Goal: Transaction & Acquisition: Purchase product/service

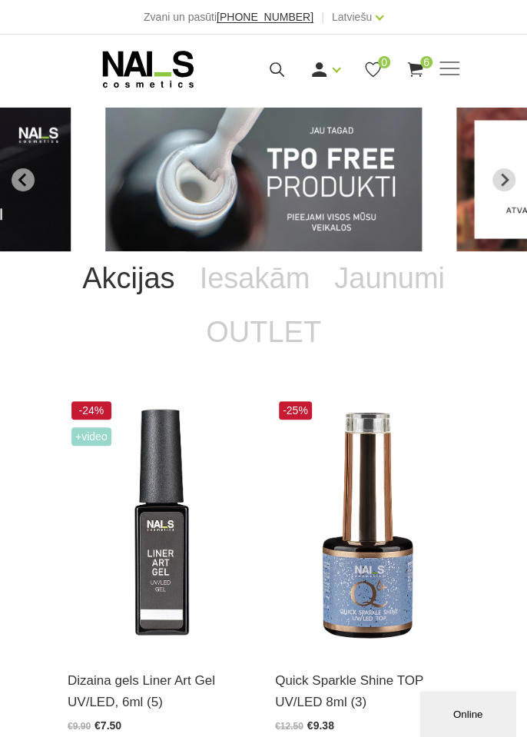
click at [456, 69] on span at bounding box center [449, 69] width 20 height 2
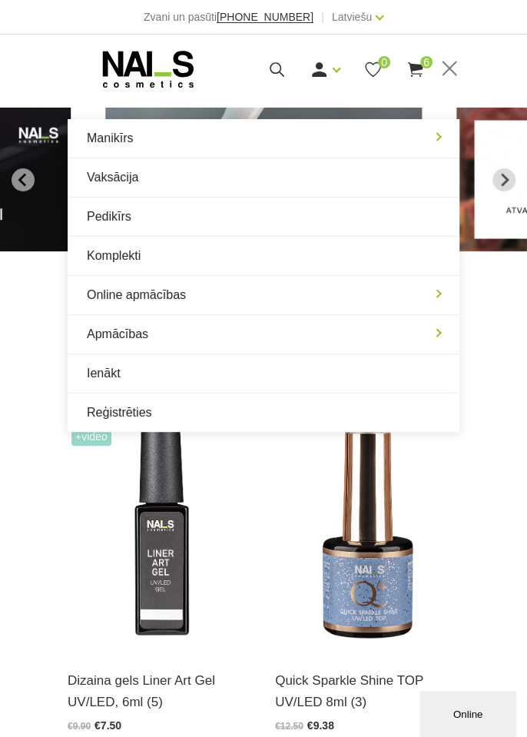
click at [137, 383] on link "Ienākt" at bounding box center [264, 373] width 392 height 38
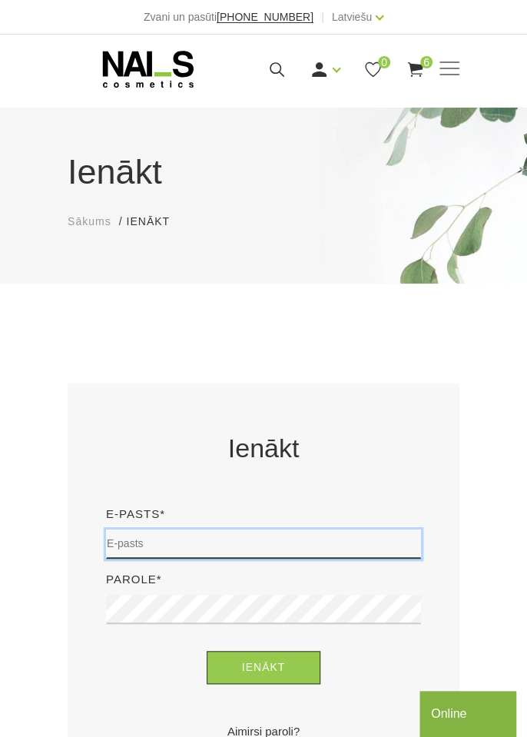
click at [310, 548] on input "email" at bounding box center [263, 543] width 315 height 29
type input "natalija_carjova@inbox.lv"
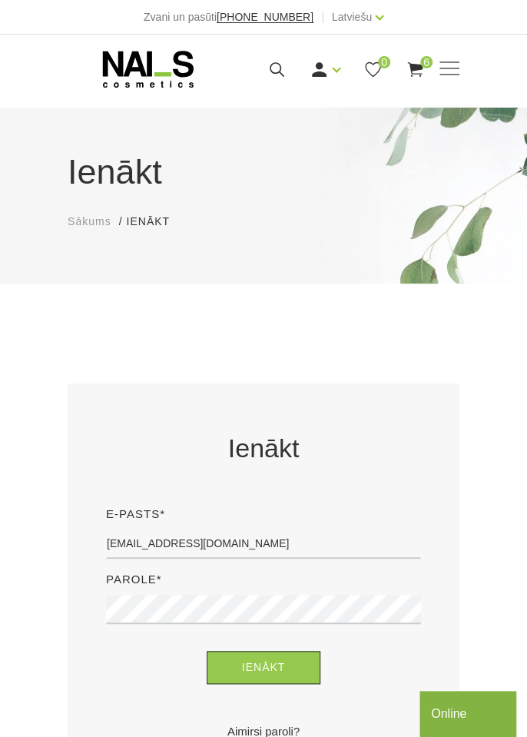
click at [207, 651] on button "Ienākt" at bounding box center [264, 667] width 114 height 33
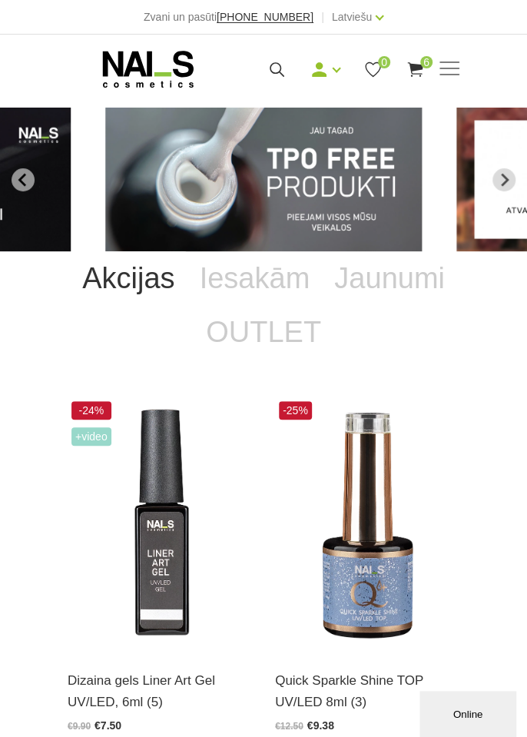
click at [373, 190] on img "1 of 12" at bounding box center [264, 180] width 316 height 144
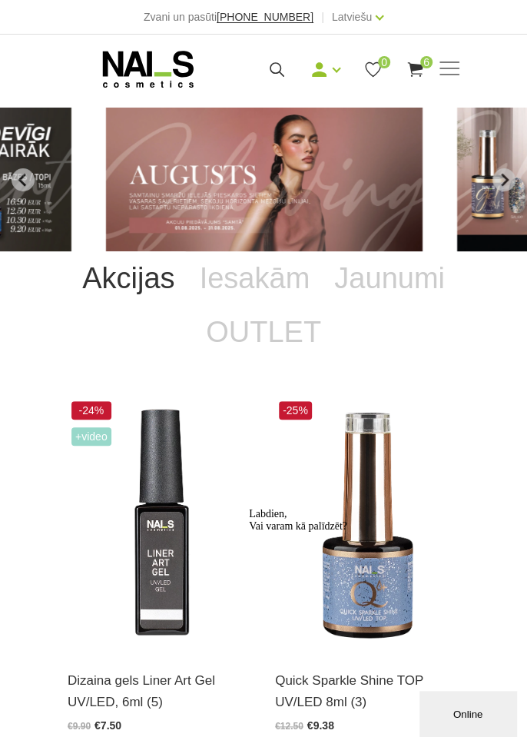
click at [415, 68] on use at bounding box center [414, 69] width 15 height 15
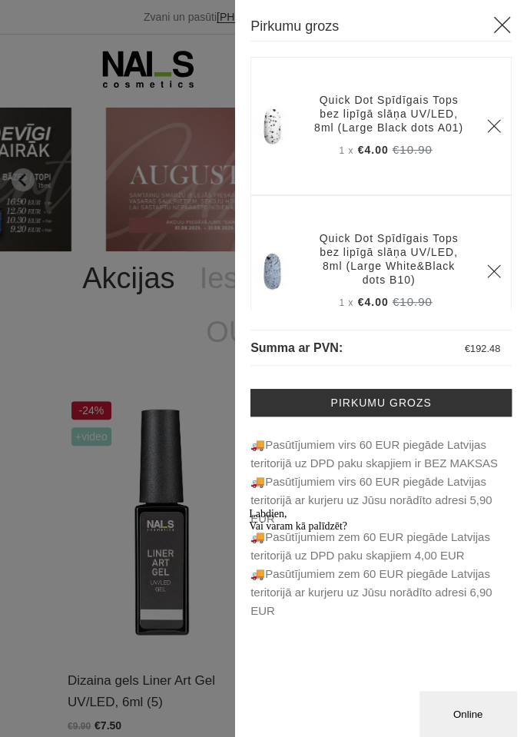
click at [413, 398] on link "Pirkumu grozs" at bounding box center [380, 403] width 261 height 28
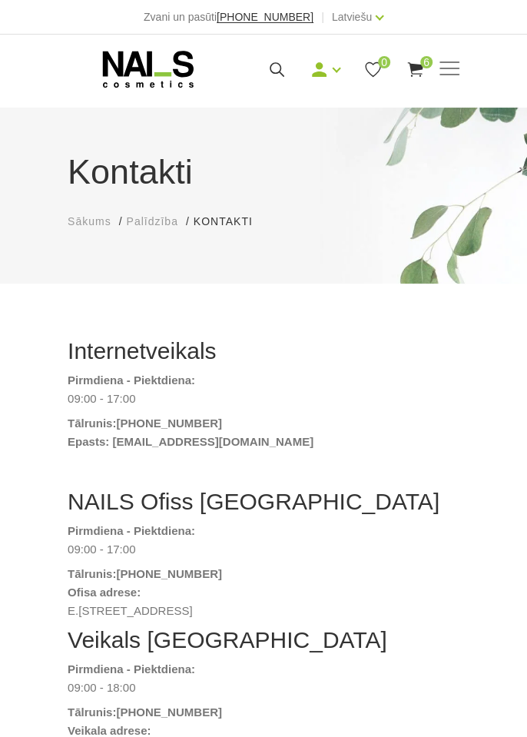
click at [416, 68] on use at bounding box center [414, 69] width 15 height 15
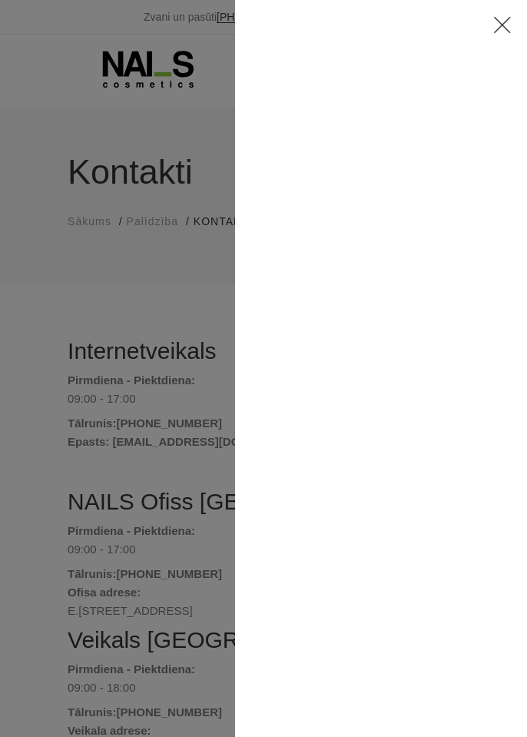
click at [510, 29] on icon at bounding box center [501, 24] width 19 height 19
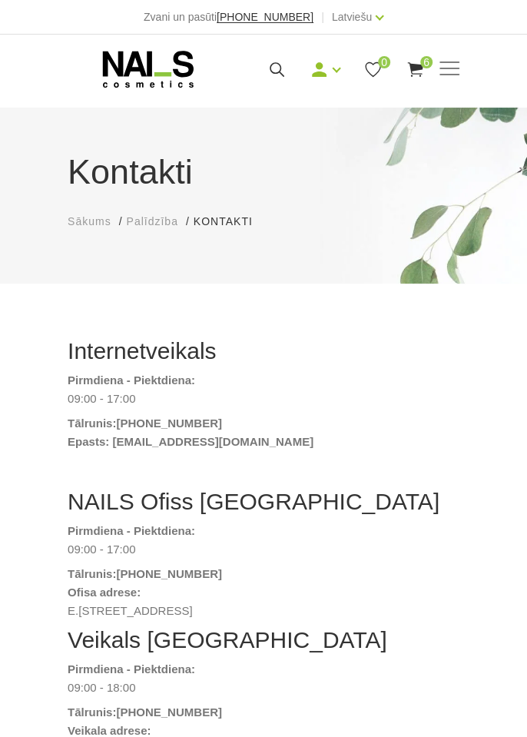
click at [419, 74] on use at bounding box center [414, 69] width 15 height 15
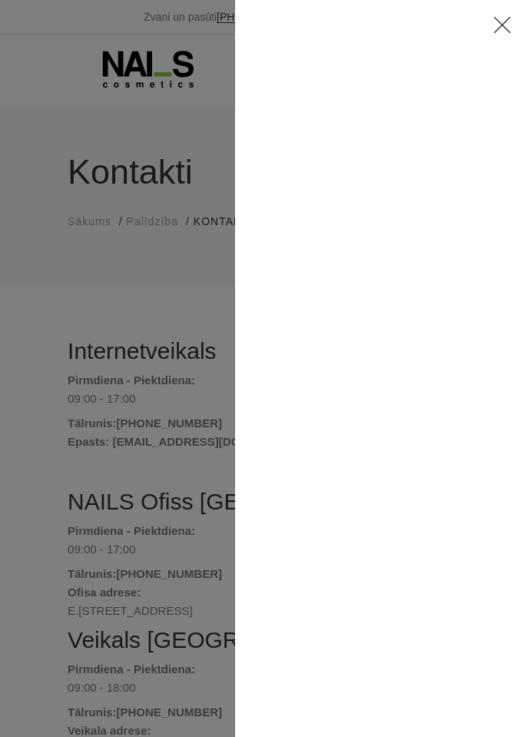
click at [31, 83] on div at bounding box center [263, 368] width 527 height 737
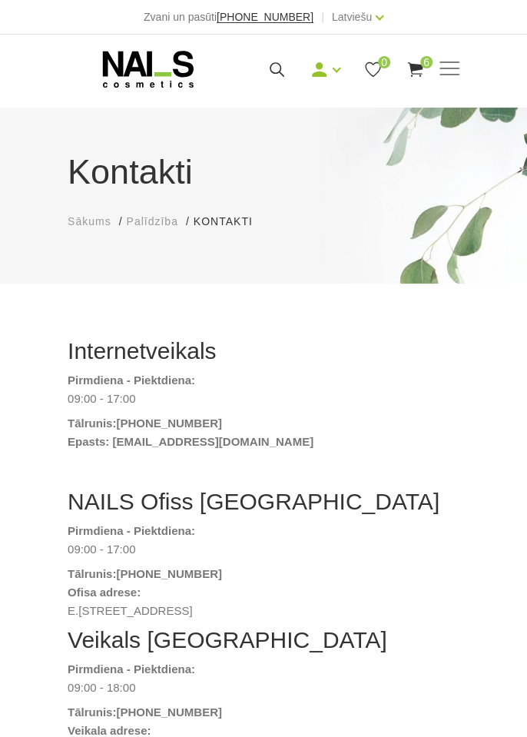
click at [409, 64] on icon at bounding box center [415, 69] width 19 height 19
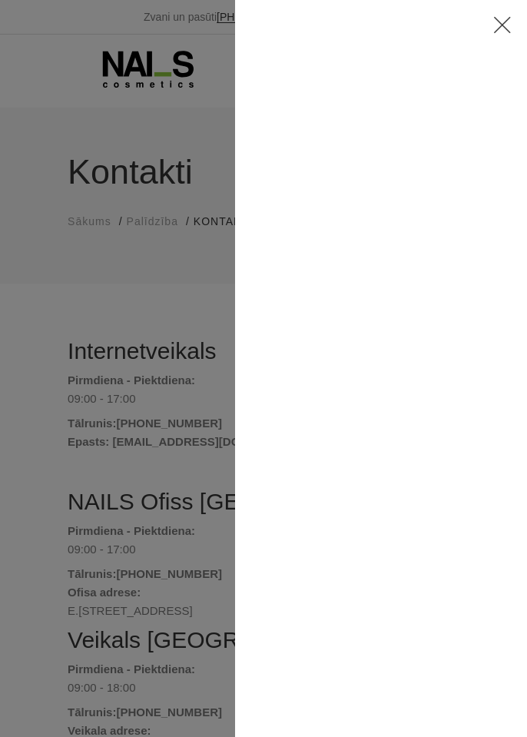
click at [144, 299] on div at bounding box center [263, 368] width 527 height 737
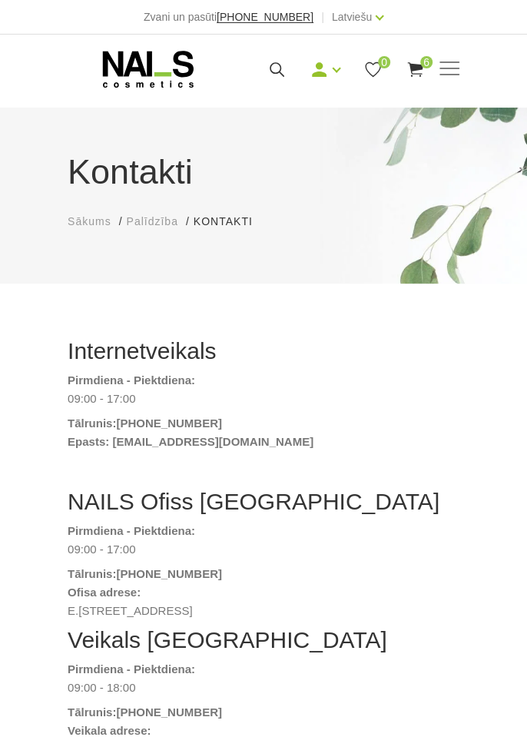
click at [456, 68] on span at bounding box center [449, 69] width 20 height 2
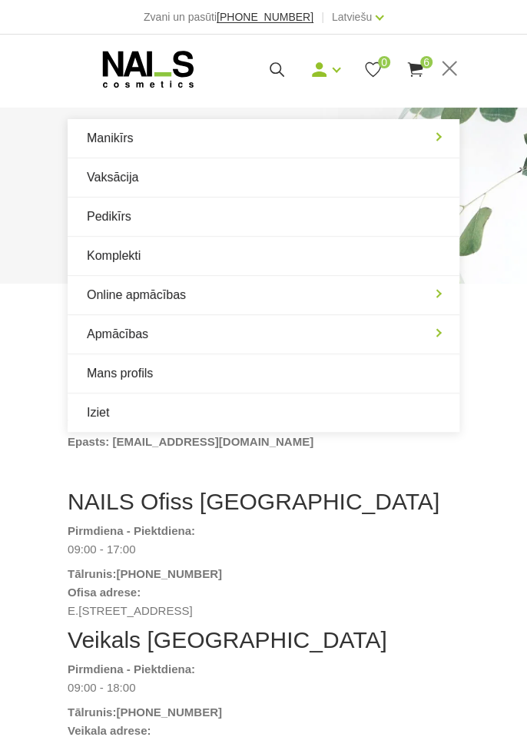
click at [195, 134] on link "Manikīrs" at bounding box center [264, 138] width 392 height 38
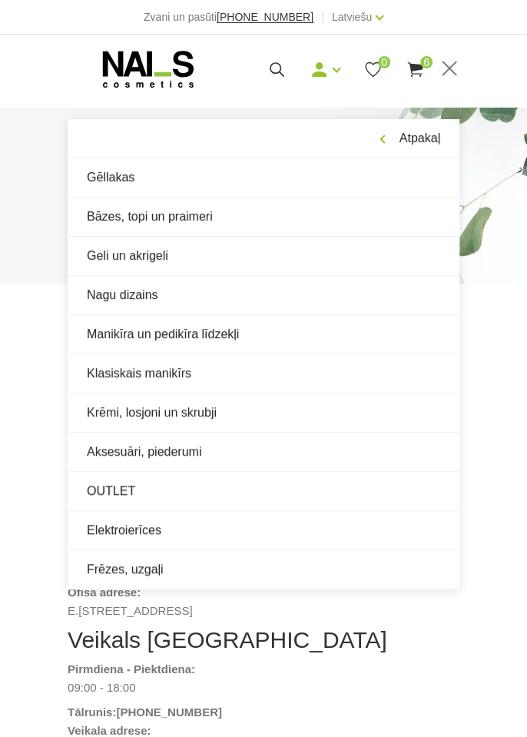
click at [141, 215] on link "Bāzes, topi un praimeri" at bounding box center [264, 216] width 392 height 38
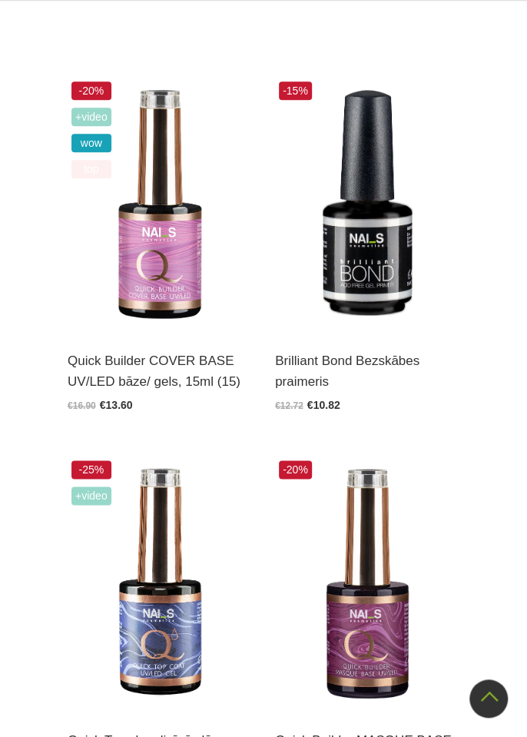
scroll to position [402, 0]
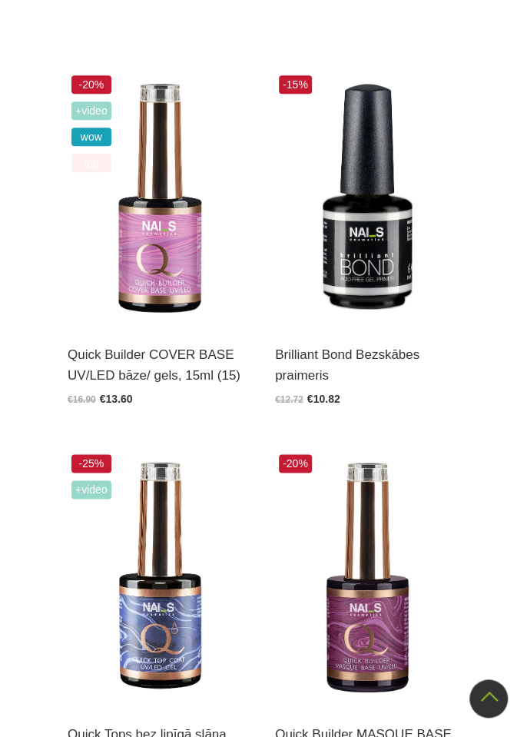
click at [156, 218] on img at bounding box center [160, 197] width 184 height 253
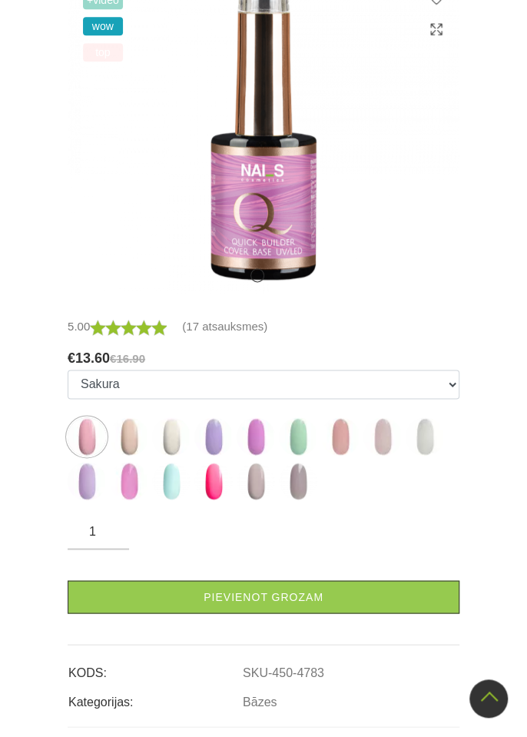
scroll to position [468, 0]
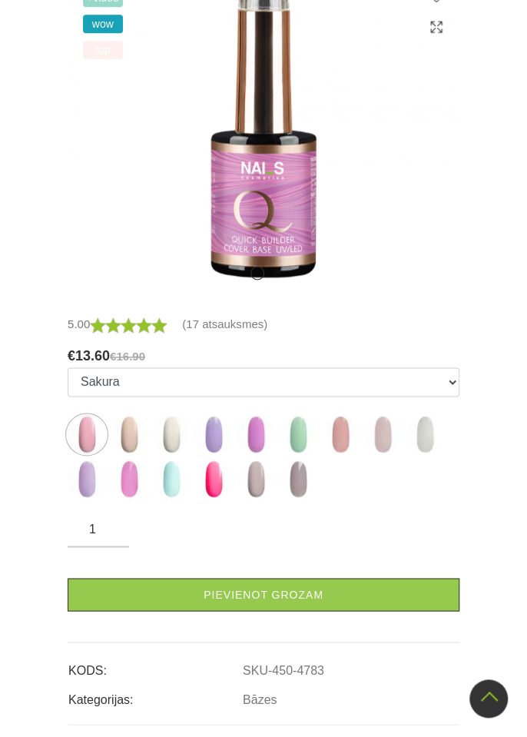
click at [212, 590] on link "Pievienot grozam" at bounding box center [264, 594] width 392 height 33
click at [136, 435] on img at bounding box center [129, 434] width 38 height 38
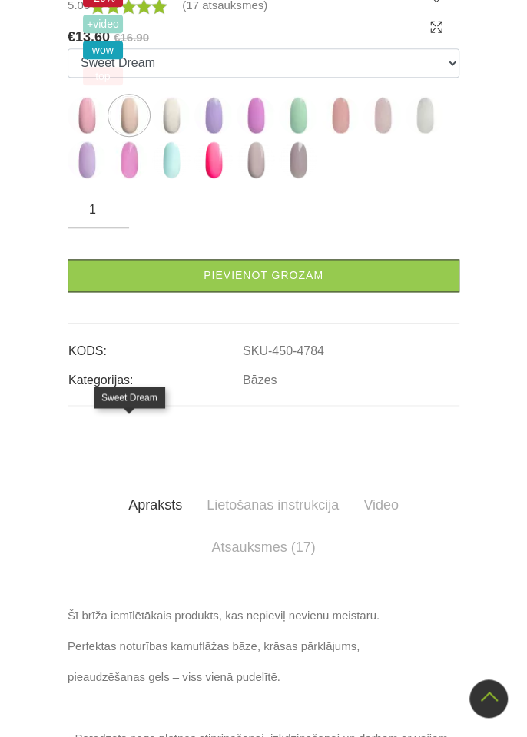
click at [207, 292] on link "Pievienot grozam" at bounding box center [264, 275] width 392 height 33
click at [183, 134] on img at bounding box center [171, 115] width 38 height 38
click at [243, 292] on link "Pievienot grozam" at bounding box center [264, 275] width 392 height 33
click at [215, 134] on img at bounding box center [213, 115] width 38 height 38
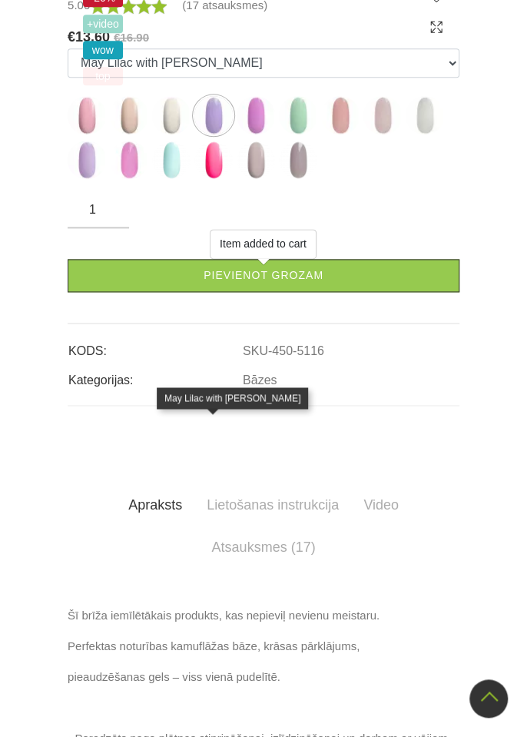
click at [246, 292] on link "Pievienot grozam" at bounding box center [264, 275] width 392 height 33
click at [257, 134] on img at bounding box center [256, 115] width 38 height 38
click at [251, 292] on link "Pievienot grozam" at bounding box center [264, 275] width 392 height 33
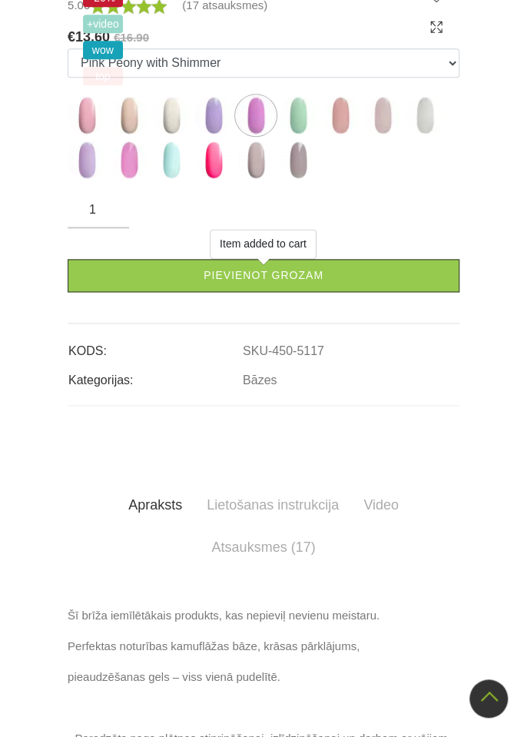
click at [303, 134] on img at bounding box center [298, 115] width 38 height 38
click at [270, 292] on link "Pievienot grozam" at bounding box center [264, 275] width 392 height 33
click at [345, 134] on img at bounding box center [340, 115] width 38 height 38
select select "5206"
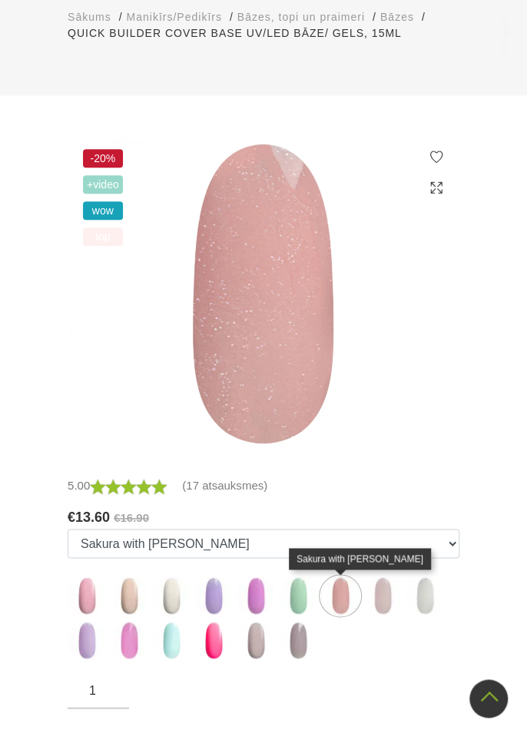
scroll to position [0, 0]
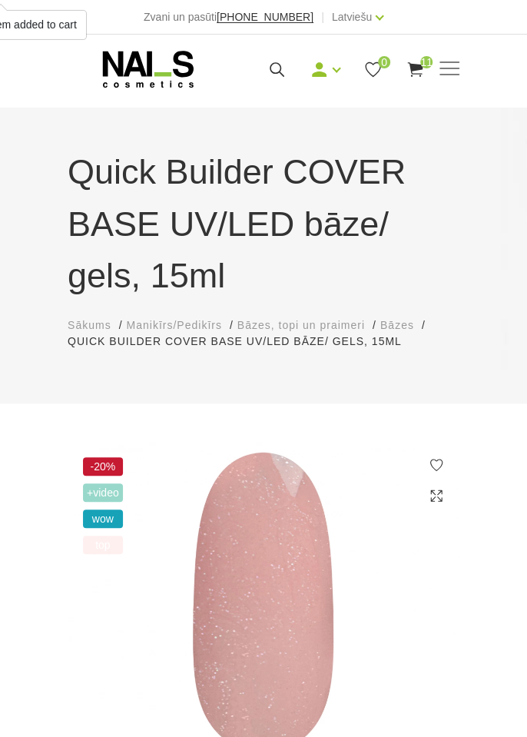
click at [420, 57] on span "11" at bounding box center [426, 62] width 12 height 12
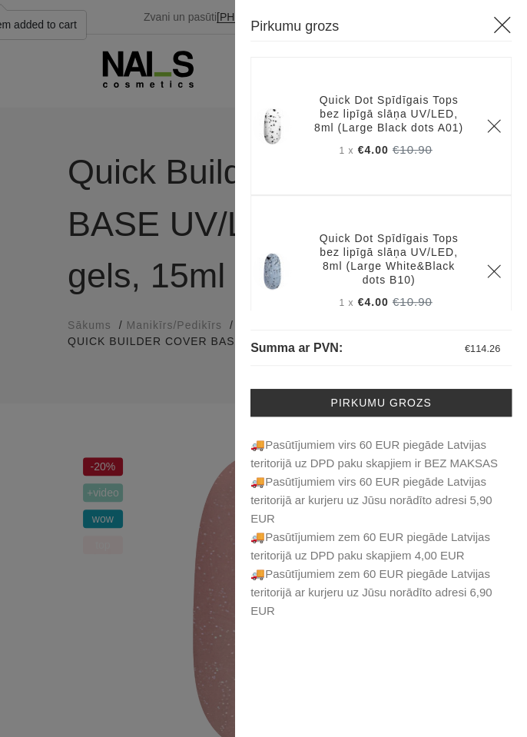
click at [397, 393] on link "Pirkumu grozs" at bounding box center [380, 403] width 261 height 28
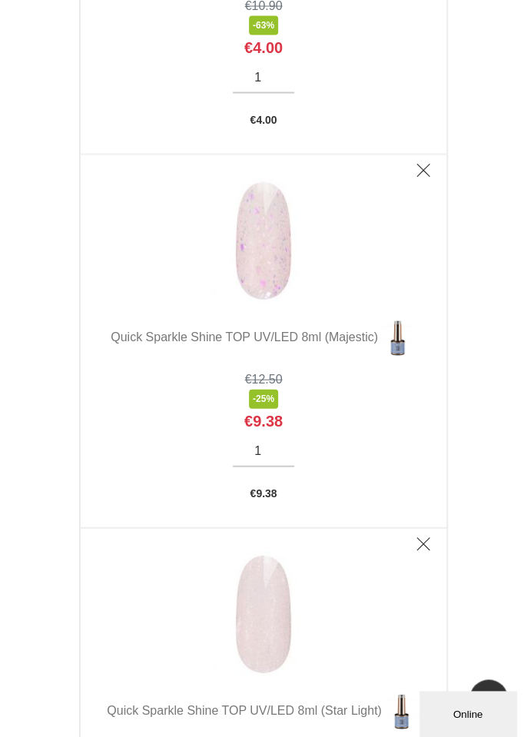
scroll to position [955, 0]
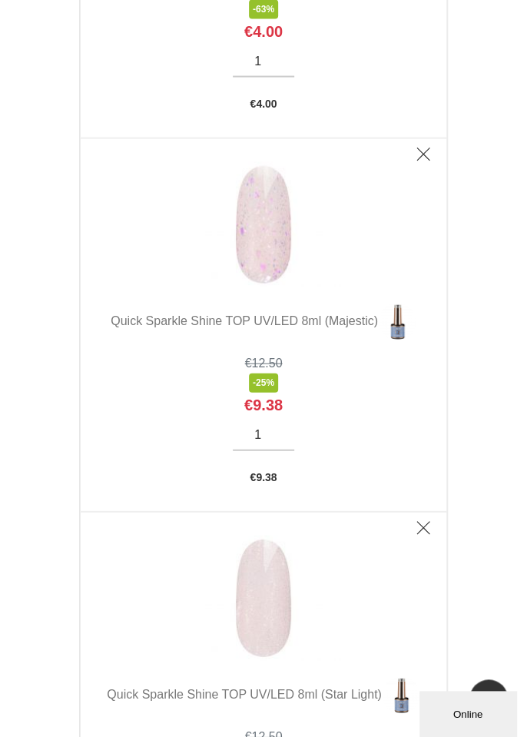
click at [432, 154] on link "Delete" at bounding box center [423, 154] width 31 height 31
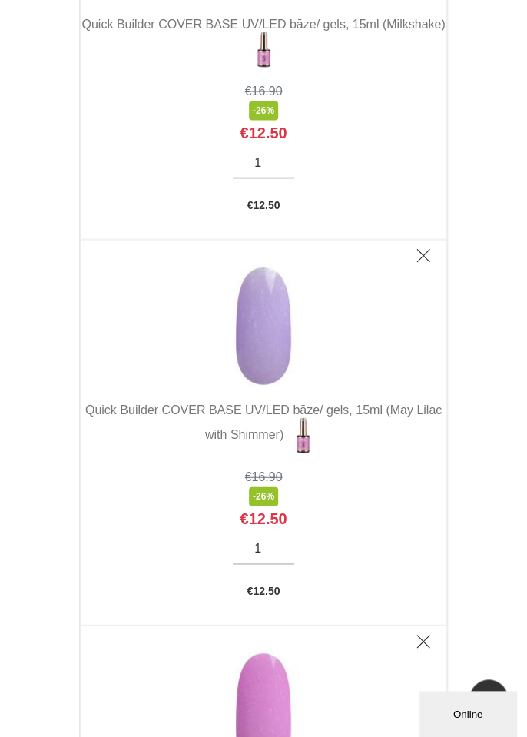
scroll to position [2763, 0]
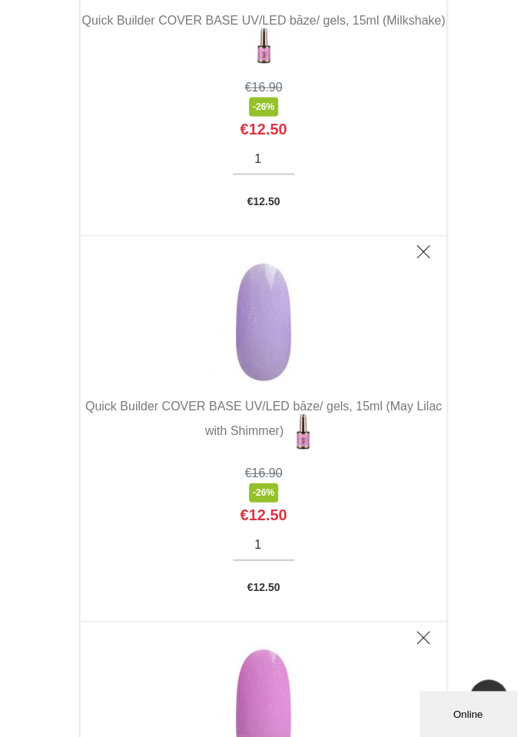
click at [429, 250] on icon "Delete" at bounding box center [422, 250] width 15 height 15
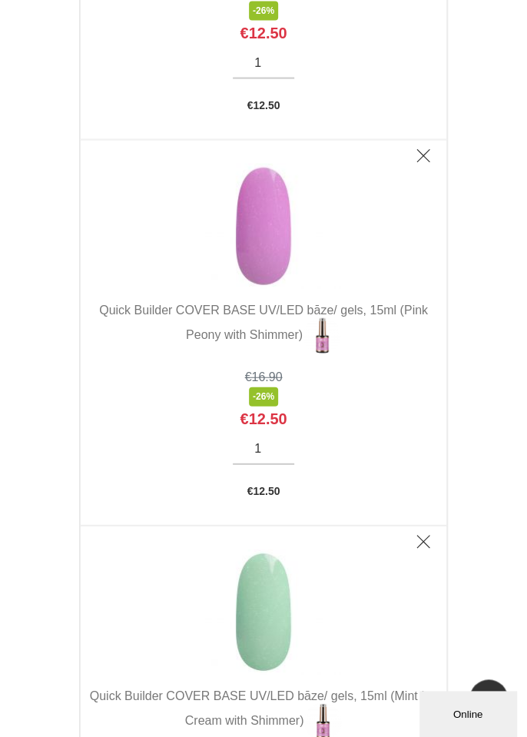
scroll to position [2859, 0]
click at [433, 149] on link "Delete" at bounding box center [423, 155] width 31 height 31
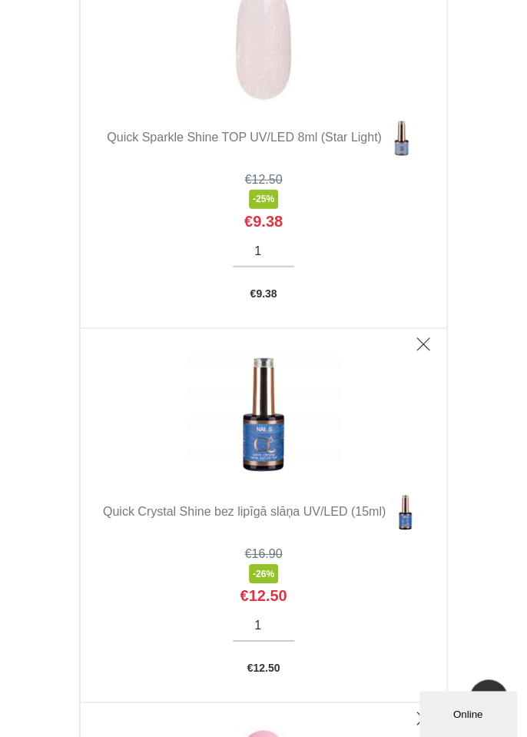
scroll to position [0, 0]
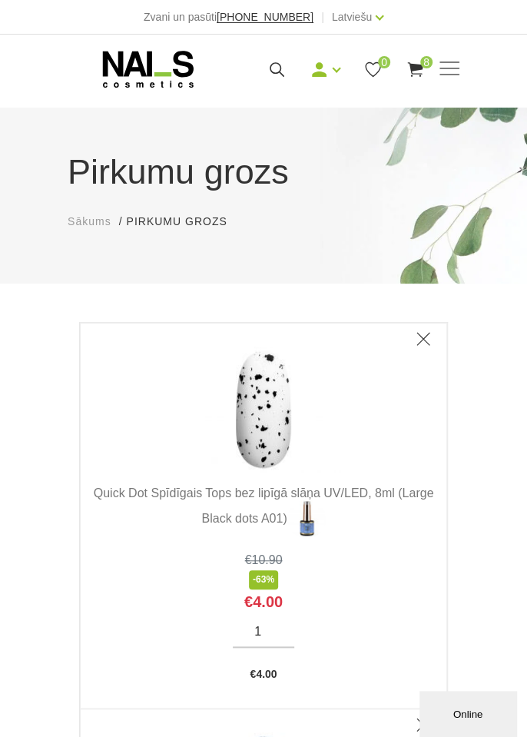
click at [474, 71] on div "Manikīrs Gēllakas Bāzes, topi un praimeri Geli un akrigeli Nagu dizains Manikīr…" at bounding box center [263, 71] width 527 height 73
click at [449, 69] on span at bounding box center [449, 69] width 20 height 2
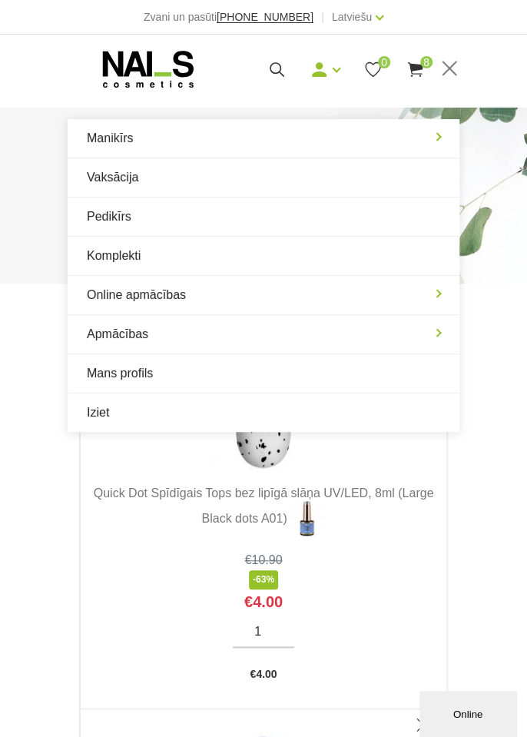
click at [456, 69] on span at bounding box center [449, 68] width 20 height 15
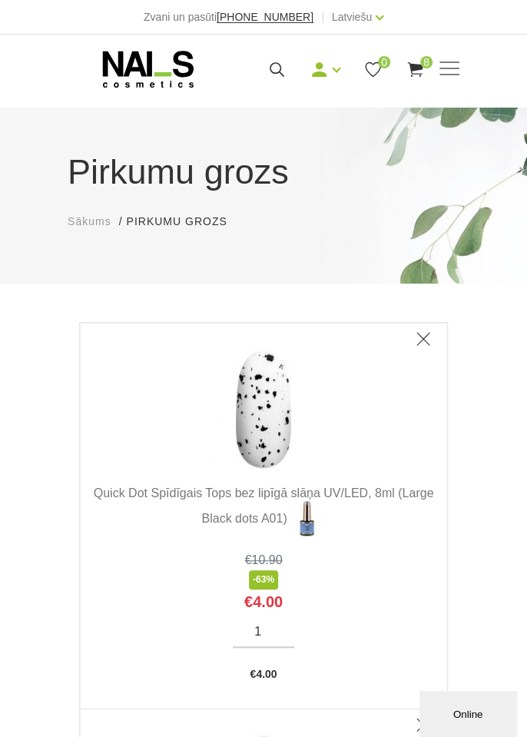
click at [456, 68] on span at bounding box center [449, 69] width 20 height 2
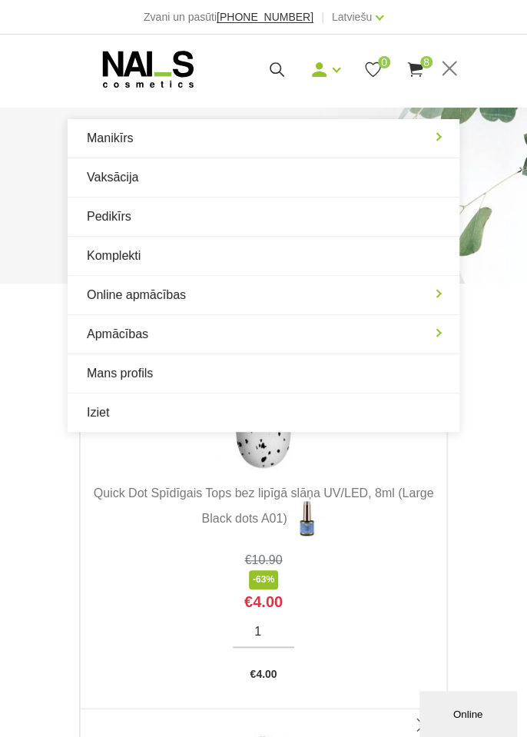
click at [182, 144] on link "Manikīrs" at bounding box center [264, 138] width 392 height 38
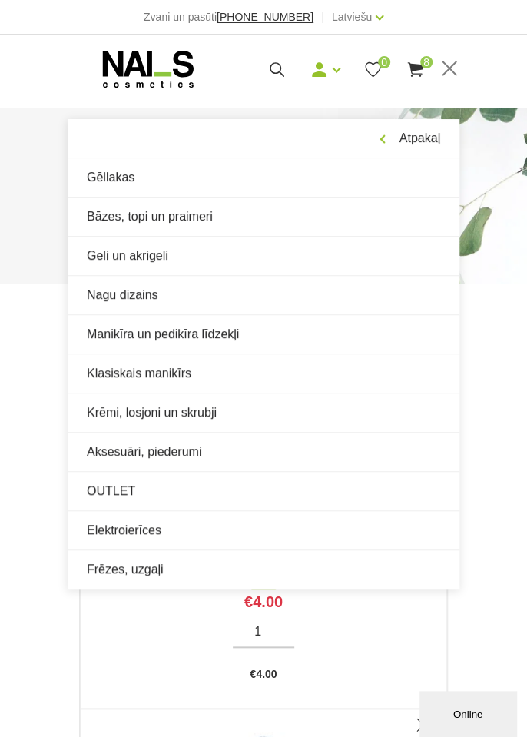
click at [200, 220] on link "Bāzes, topi un praimeri" at bounding box center [264, 216] width 392 height 38
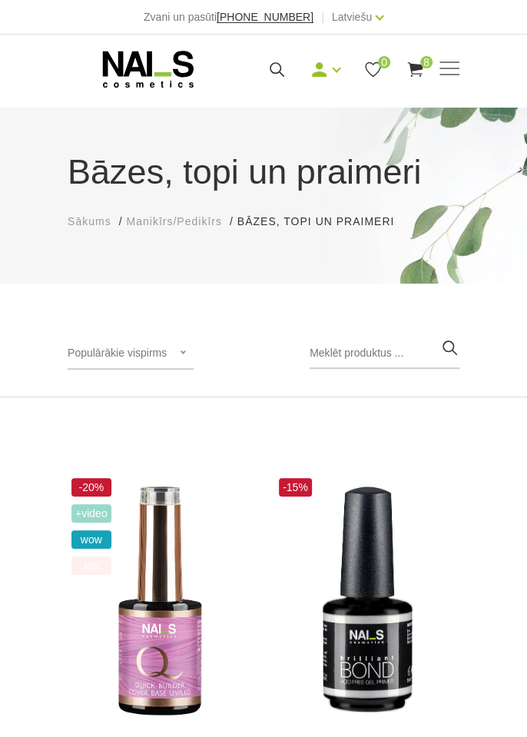
click at [187, 621] on img at bounding box center [160, 600] width 184 height 253
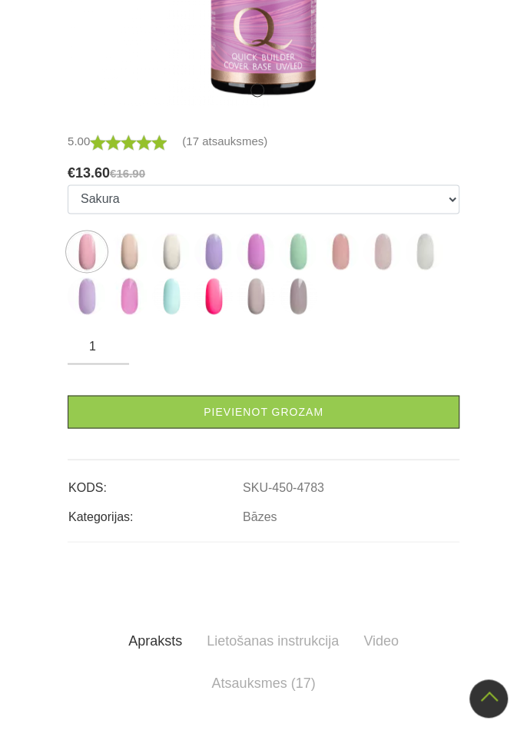
scroll to position [656, 0]
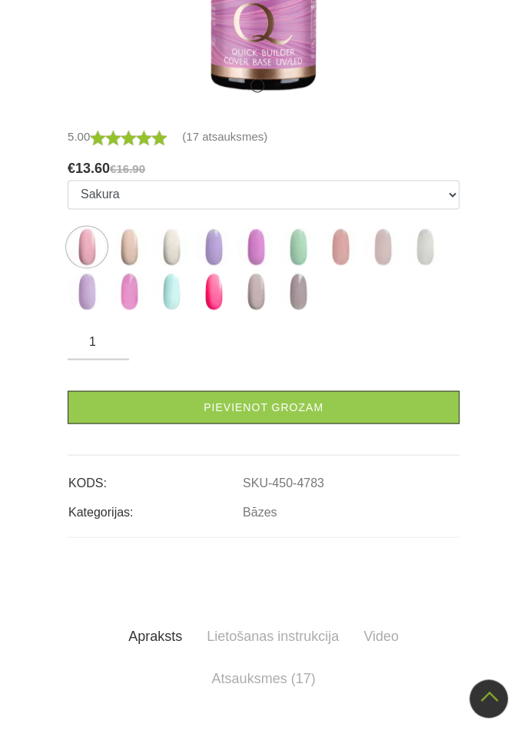
click at [357, 253] on img at bounding box center [340, 246] width 38 height 38
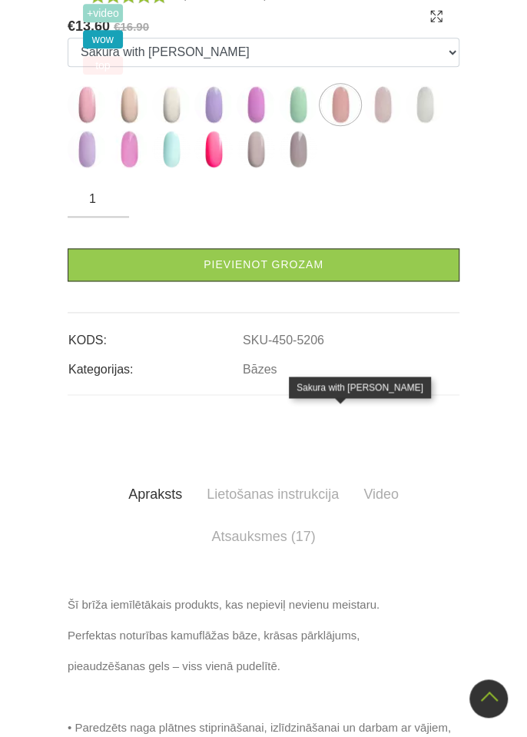
scroll to position [478, 0]
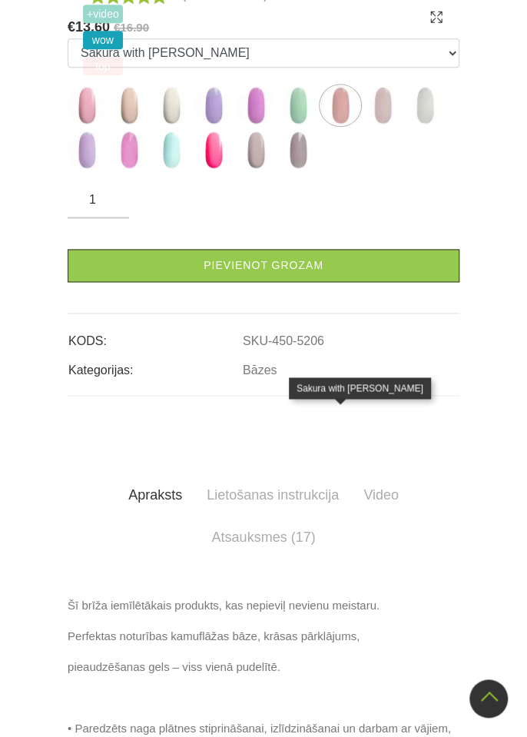
click at [391, 124] on img at bounding box center [382, 105] width 38 height 38
click at [431, 124] on img at bounding box center [425, 105] width 38 height 38
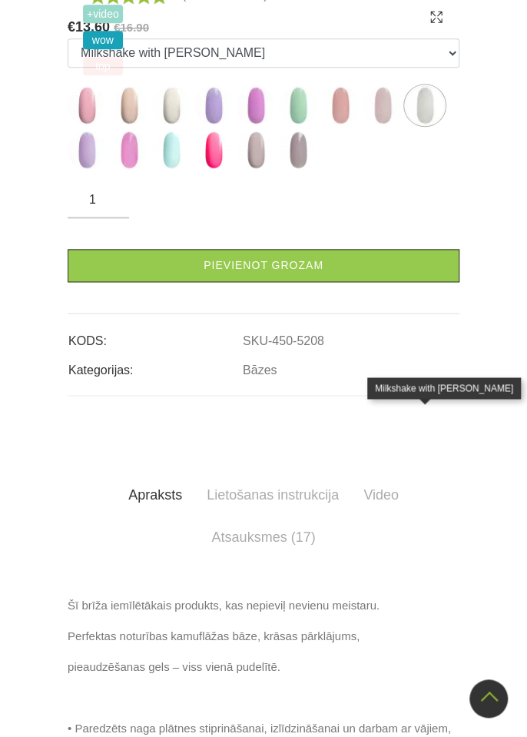
click at [333, 282] on link "Pievienot grozam" at bounding box center [264, 265] width 392 height 33
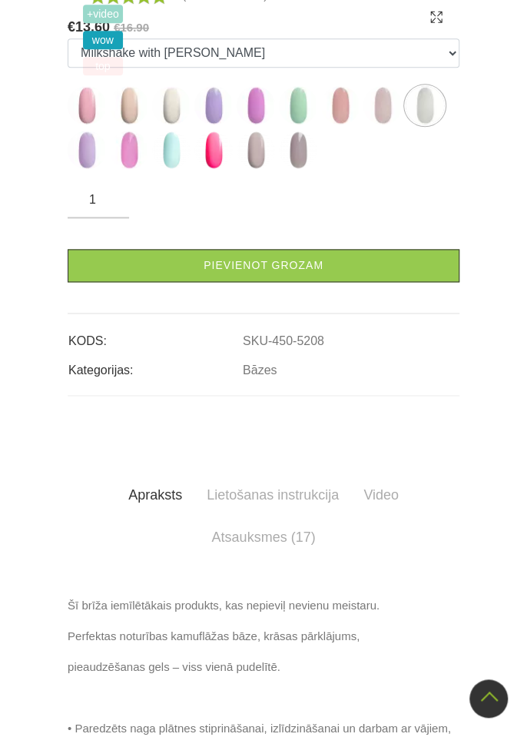
click at [89, 169] on img at bounding box center [87, 150] width 38 height 38
click at [221, 282] on link "Pievienot grozam" at bounding box center [264, 265] width 392 height 33
click at [137, 169] on img at bounding box center [129, 150] width 38 height 38
click at [301, 282] on link "Pievienot grozam" at bounding box center [264, 265] width 392 height 33
click at [176, 169] on img at bounding box center [171, 150] width 38 height 38
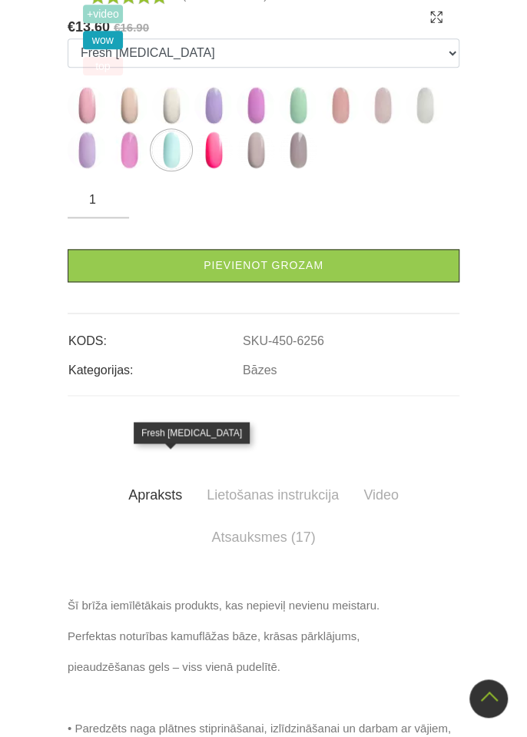
click at [306, 282] on link "Pievienot grozam" at bounding box center [264, 265] width 392 height 33
click at [218, 169] on img at bounding box center [213, 150] width 38 height 38
click at [300, 282] on link "Pievienot grozam" at bounding box center [264, 265] width 392 height 33
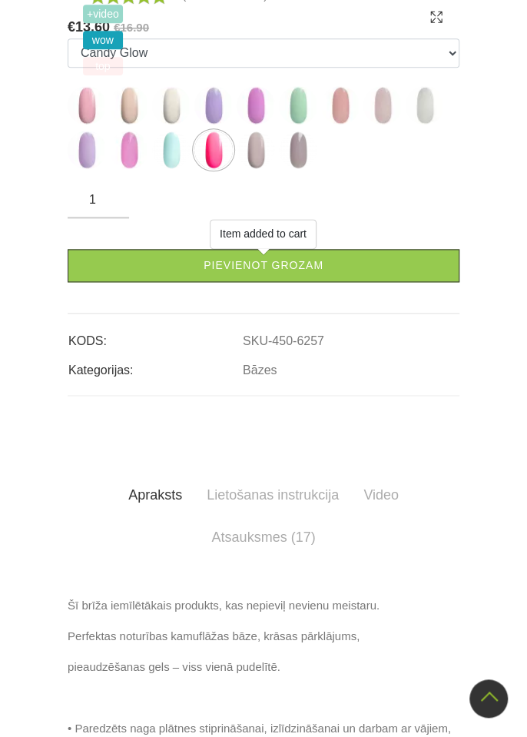
click at [260, 169] on img at bounding box center [256, 150] width 38 height 38
click at [333, 282] on link "Pievienot grozam" at bounding box center [264, 265] width 392 height 33
click at [301, 169] on img at bounding box center [298, 150] width 38 height 38
select select "6304"
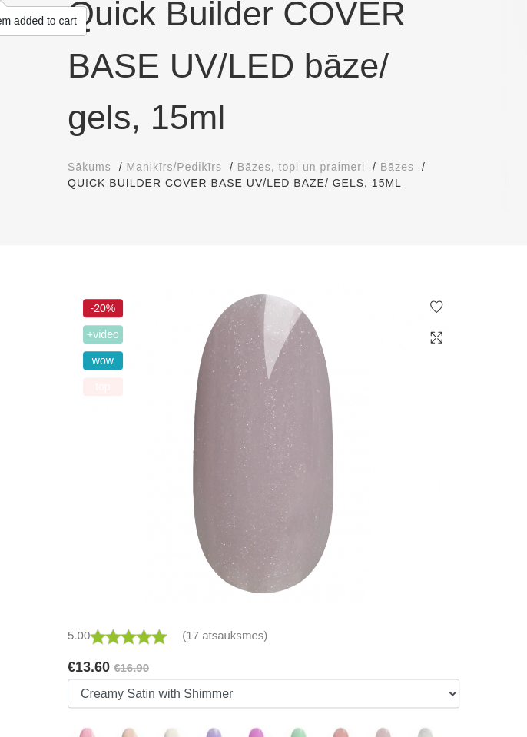
scroll to position [0, 0]
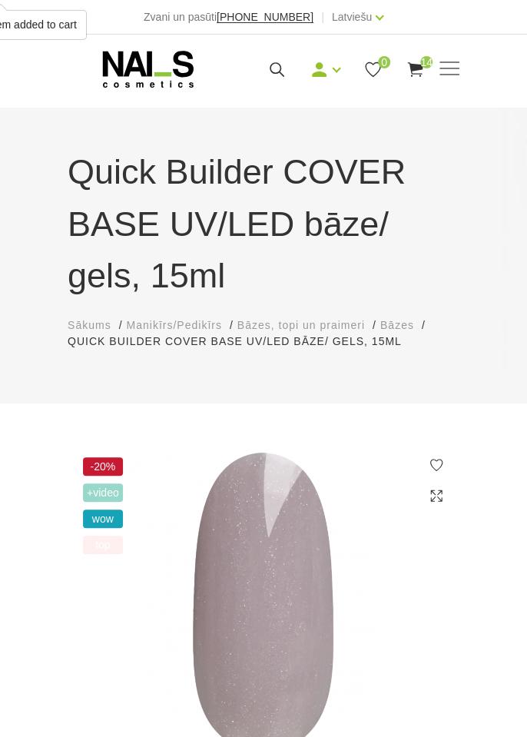
click at [455, 68] on span at bounding box center [449, 69] width 20 height 2
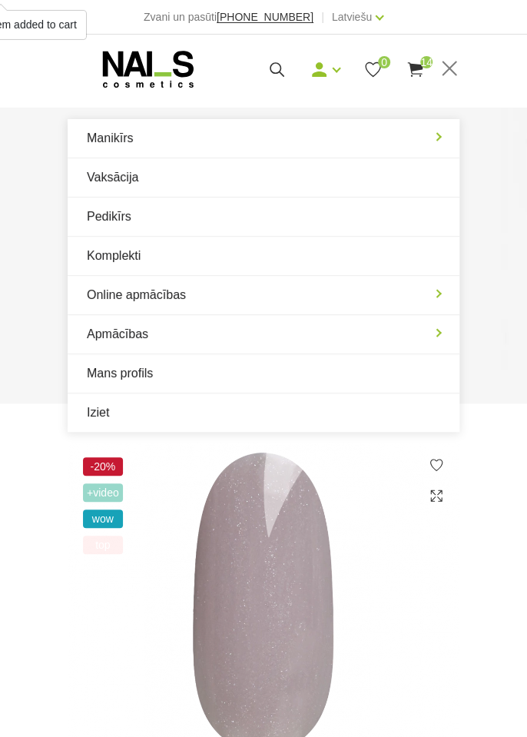
click at [174, 143] on link "Manikīrs" at bounding box center [264, 138] width 392 height 38
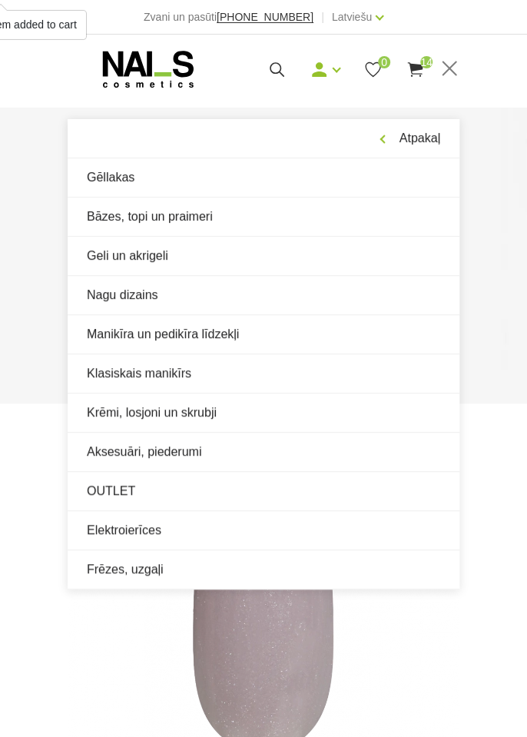
click at [213, 226] on link "Bāzes, topi un praimeri" at bounding box center [264, 216] width 392 height 38
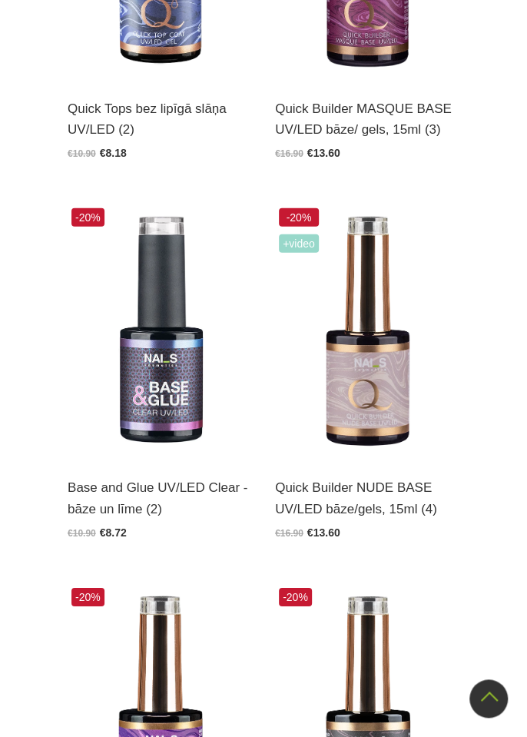
scroll to position [1026, 0]
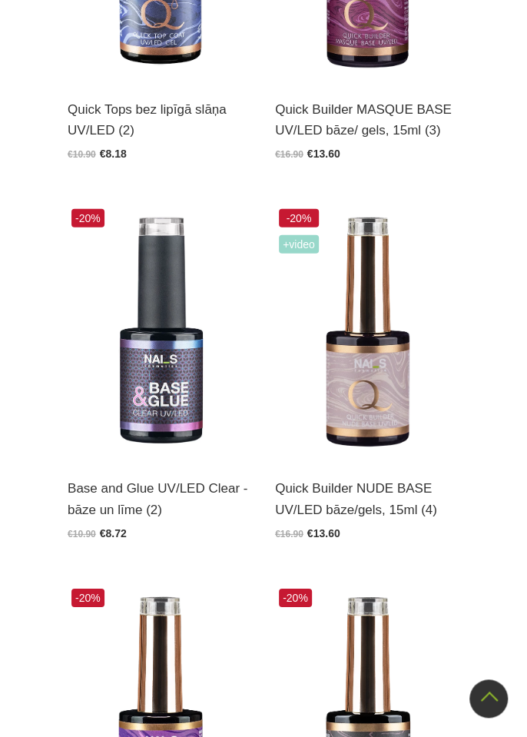
click at [379, 424] on img at bounding box center [367, 331] width 184 height 253
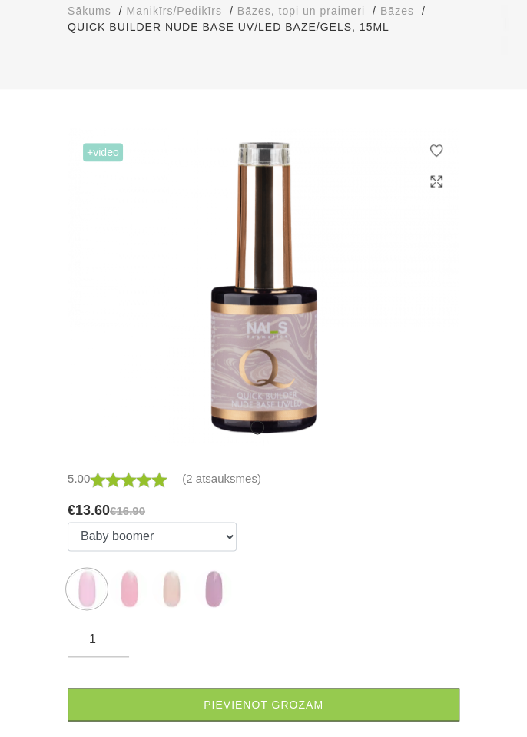
scroll to position [323, 0]
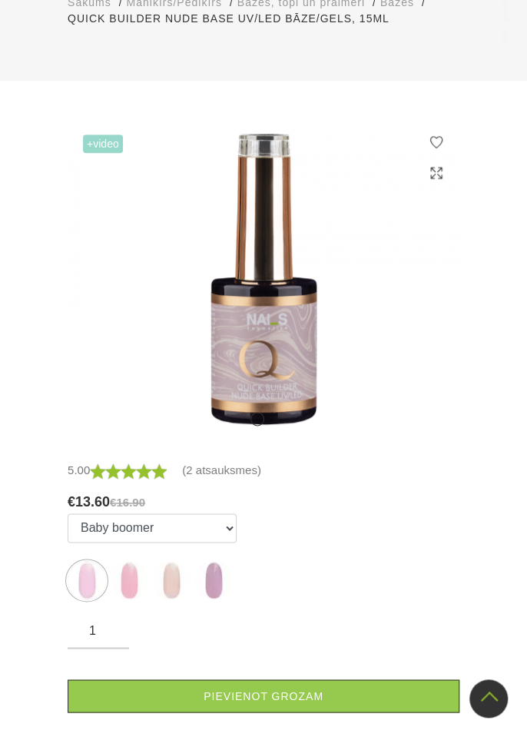
click at [293, 679] on link "Pievienot grozam" at bounding box center [264, 695] width 392 height 33
click at [124, 561] on img at bounding box center [129, 580] width 38 height 38
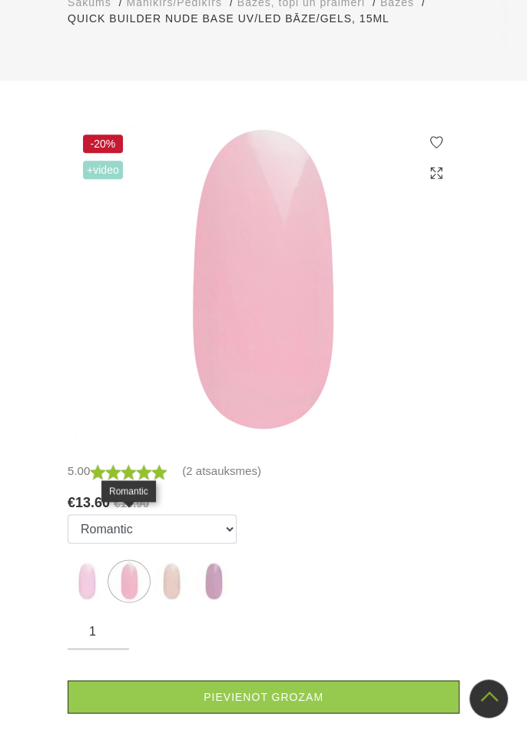
click at [98, 561] on img at bounding box center [87, 580] width 38 height 38
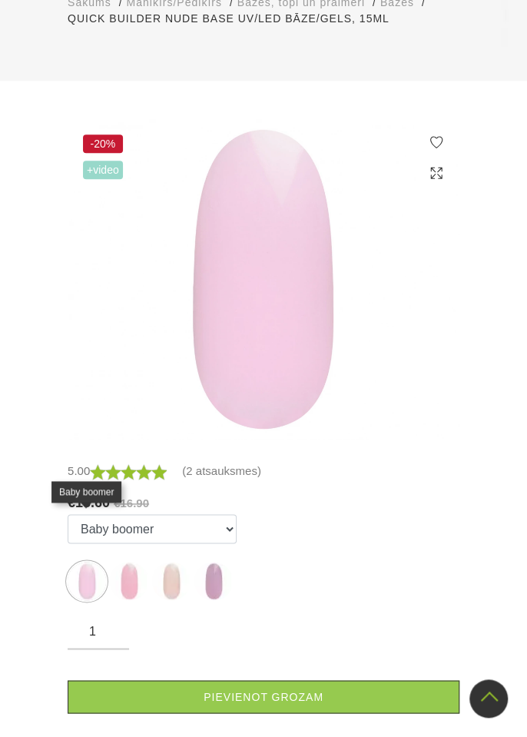
click at [137, 561] on img at bounding box center [129, 580] width 38 height 38
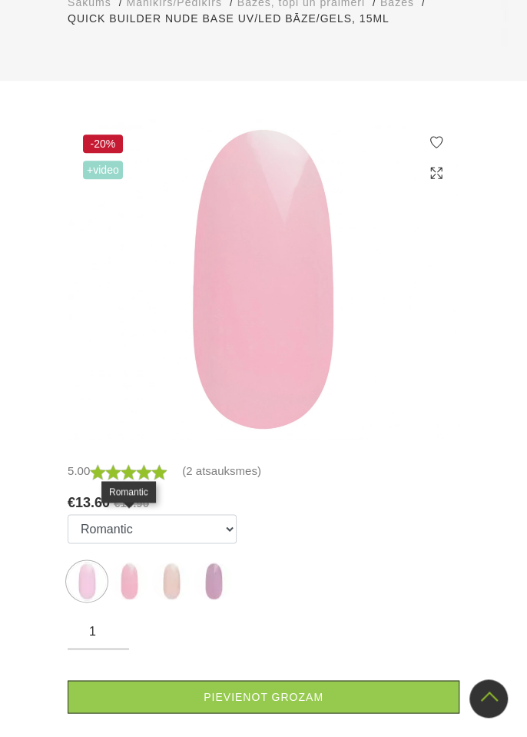
click at [319, 680] on link "Pievienot grozam" at bounding box center [264, 696] width 392 height 33
click at [175, 561] on img at bounding box center [171, 580] width 38 height 38
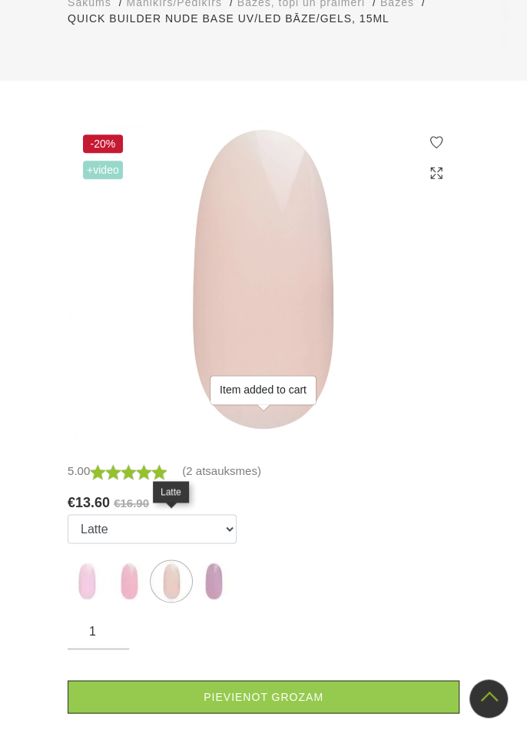
click at [319, 680] on link "Pievienot grozam" at bounding box center [264, 696] width 392 height 33
click at [224, 561] on img at bounding box center [213, 580] width 38 height 38
select select "6011"
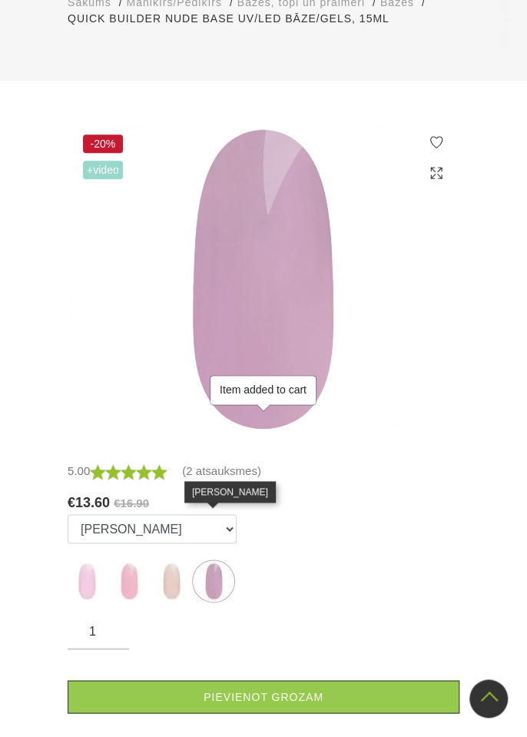
click at [317, 680] on link "Pievienot grozam" at bounding box center [264, 696] width 392 height 33
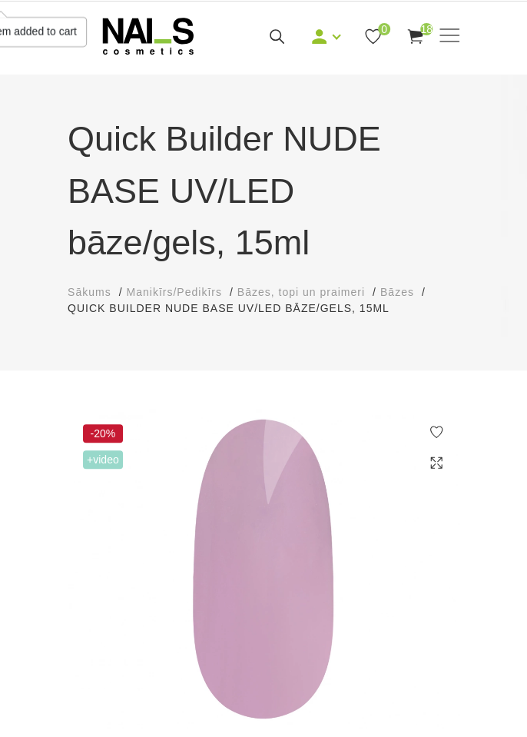
scroll to position [0, 0]
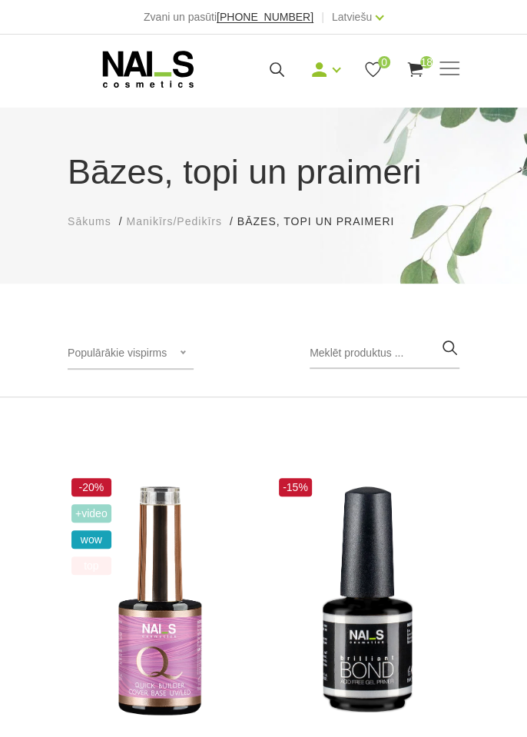
click at [456, 69] on span at bounding box center [449, 69] width 20 height 2
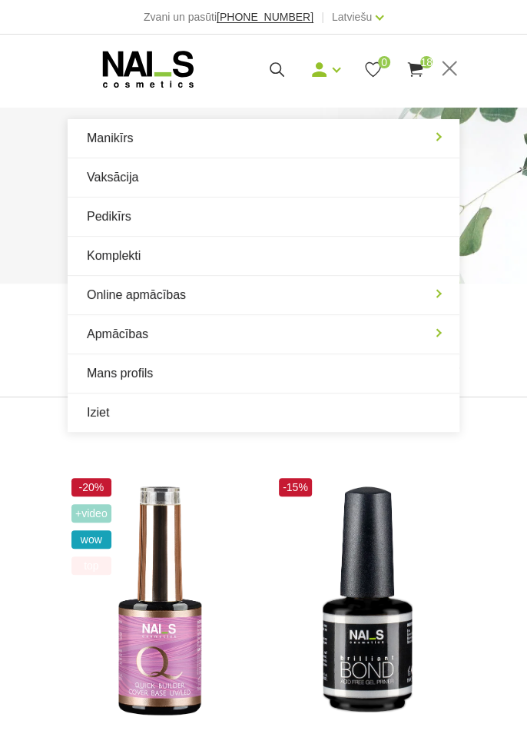
click at [425, 61] on span "18" at bounding box center [426, 62] width 12 height 12
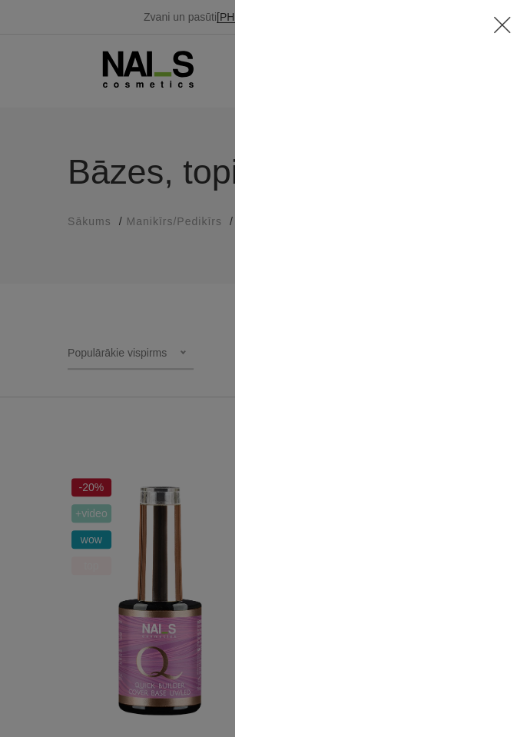
click at [504, 30] on icon at bounding box center [501, 24] width 19 height 19
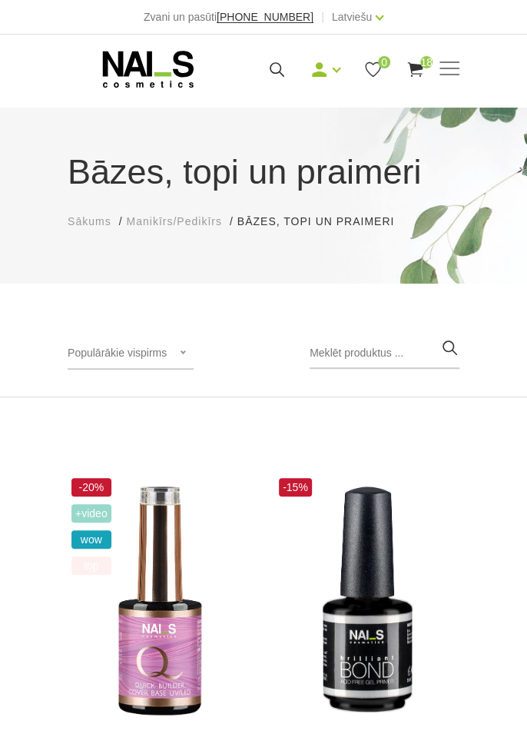
click at [419, 74] on use at bounding box center [414, 69] width 15 height 15
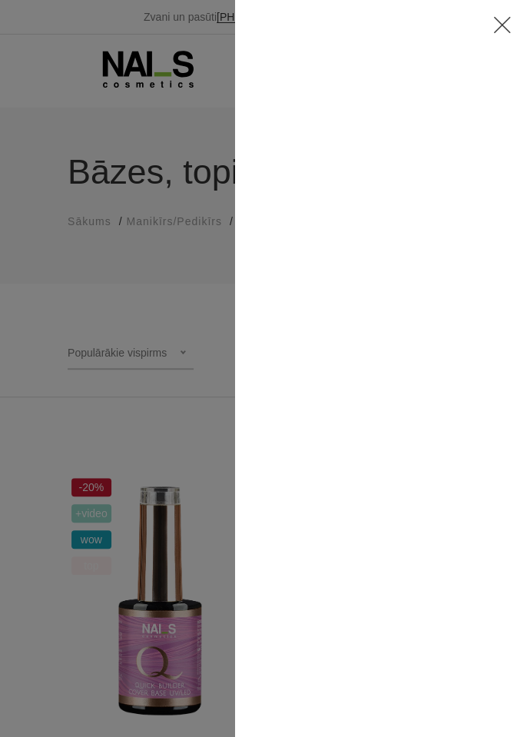
click at [182, 441] on div at bounding box center [263, 368] width 527 height 737
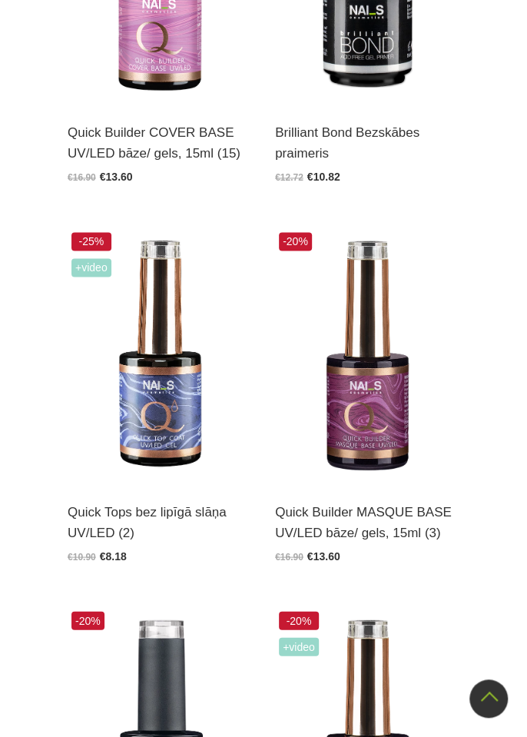
scroll to position [627, 0]
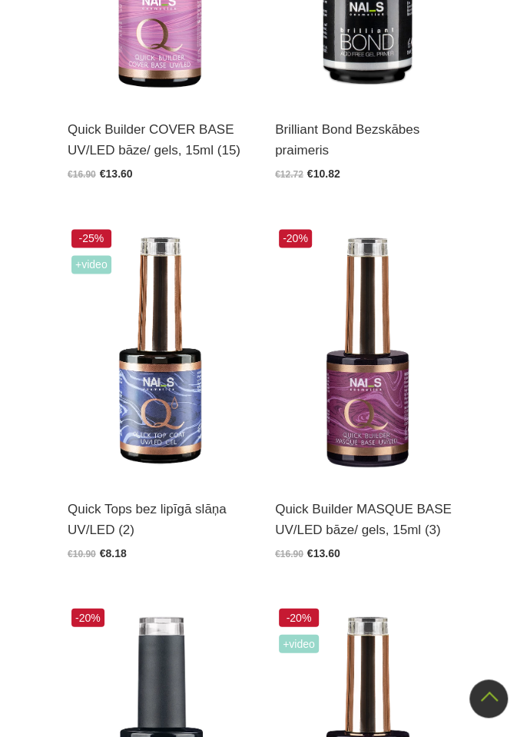
click at [174, 435] on img at bounding box center [160, 351] width 184 height 253
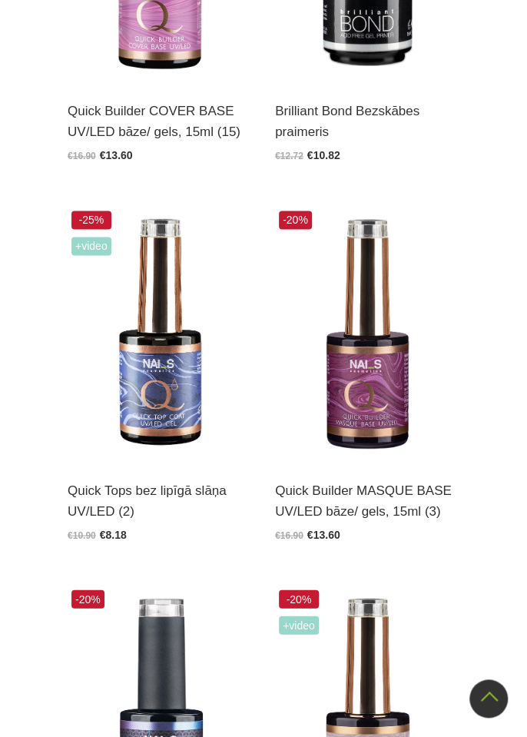
scroll to position [701, 0]
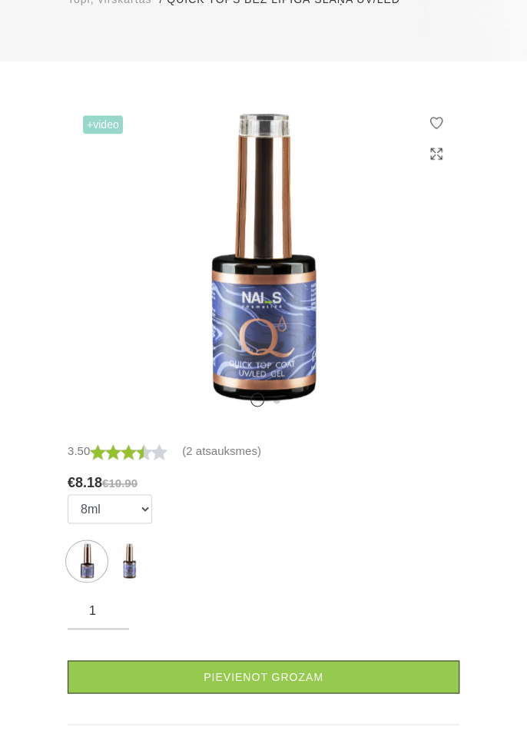
scroll to position [290, 0]
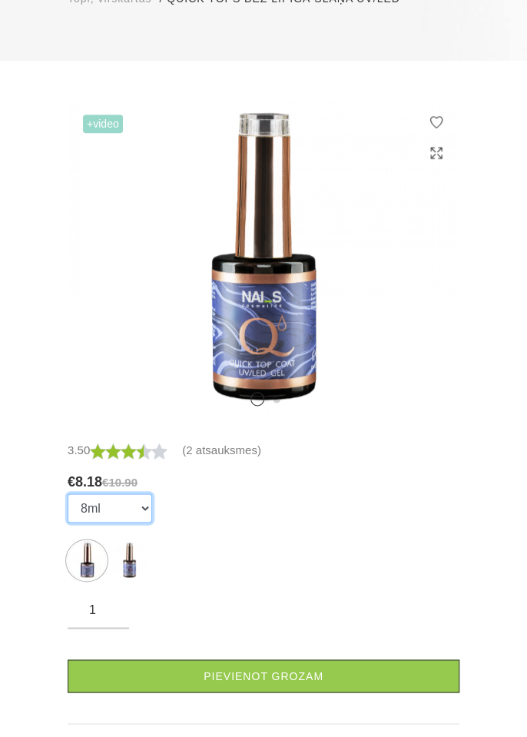
click at [130, 510] on select "8ml 15ml" at bounding box center [110, 507] width 84 height 29
select select "4269"
click at [68, 493] on select "8ml 15ml" at bounding box center [110, 507] width 84 height 29
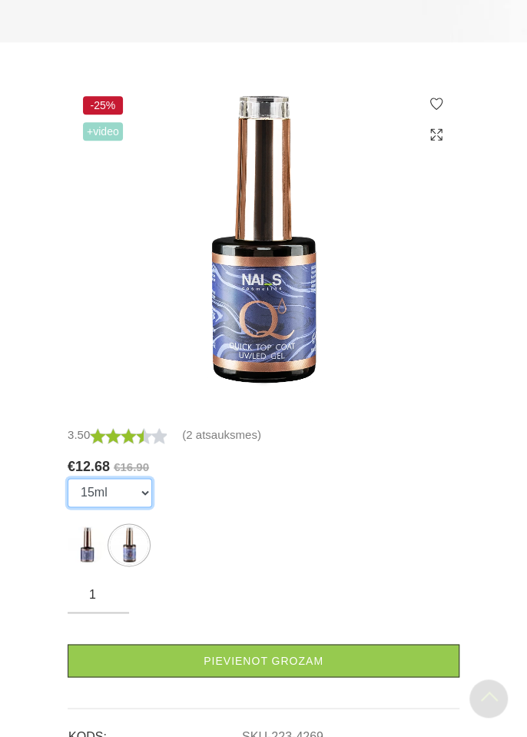
scroll to position [311, 0]
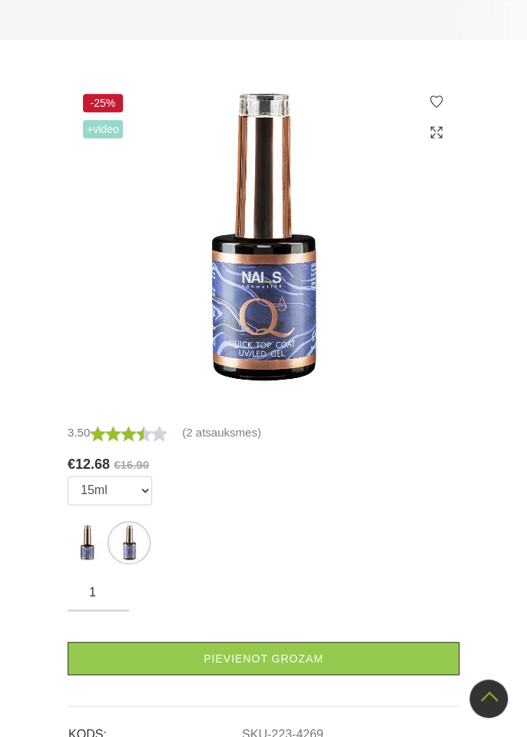
click at [299, 660] on link "Pievienot grozam" at bounding box center [264, 657] width 392 height 33
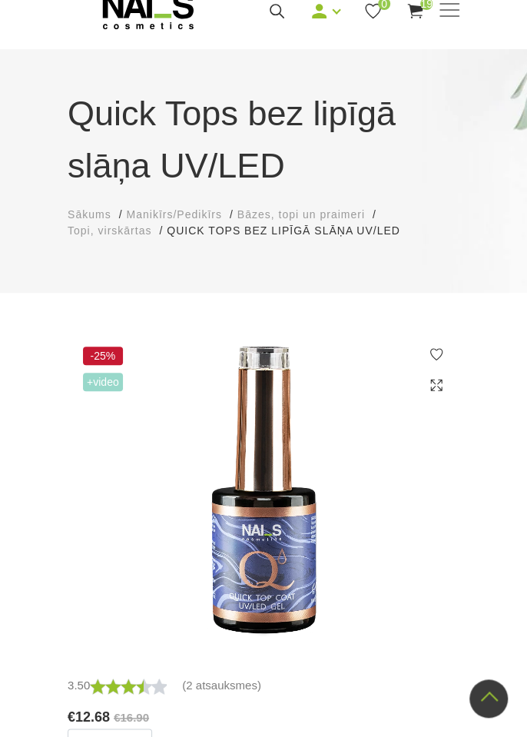
scroll to position [0, 0]
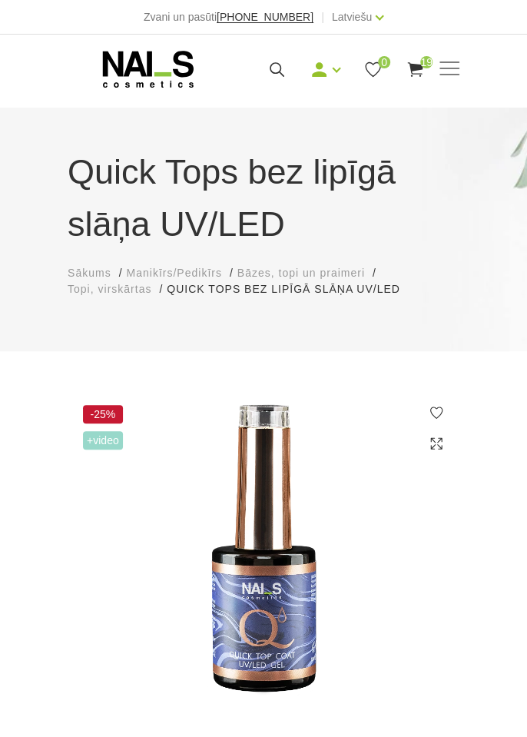
click at [449, 69] on span at bounding box center [449, 69] width 20 height 2
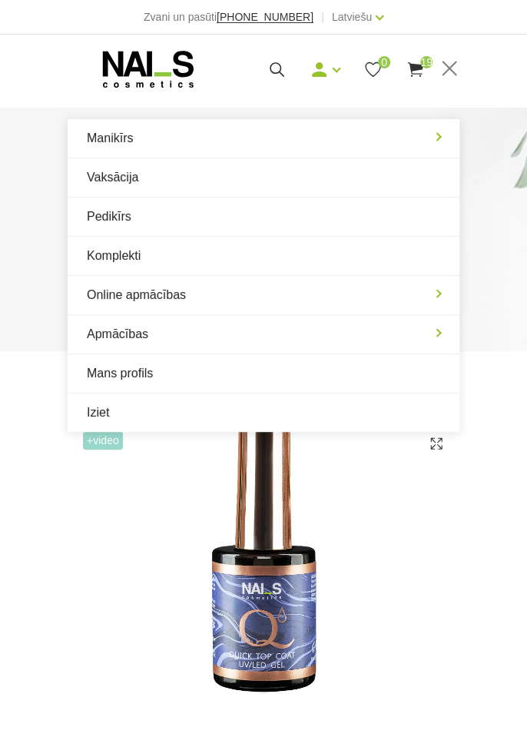
click at [158, 136] on link "Manikīrs" at bounding box center [264, 138] width 392 height 38
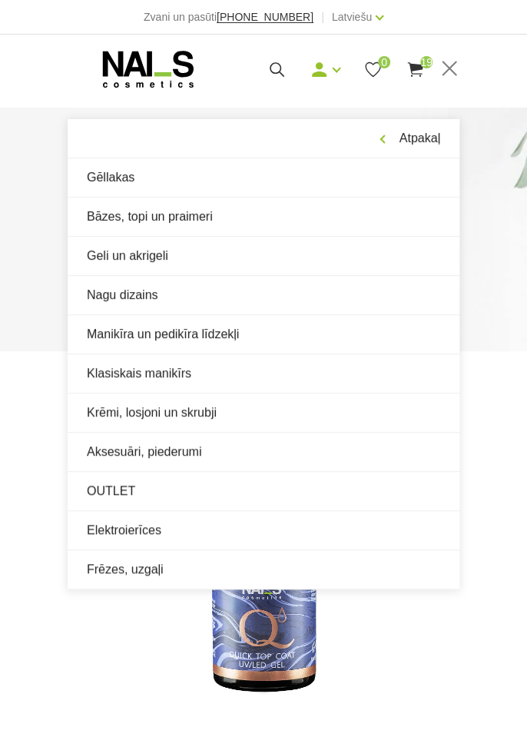
click at [194, 221] on link "Bāzes, topi un praimeri" at bounding box center [264, 216] width 392 height 38
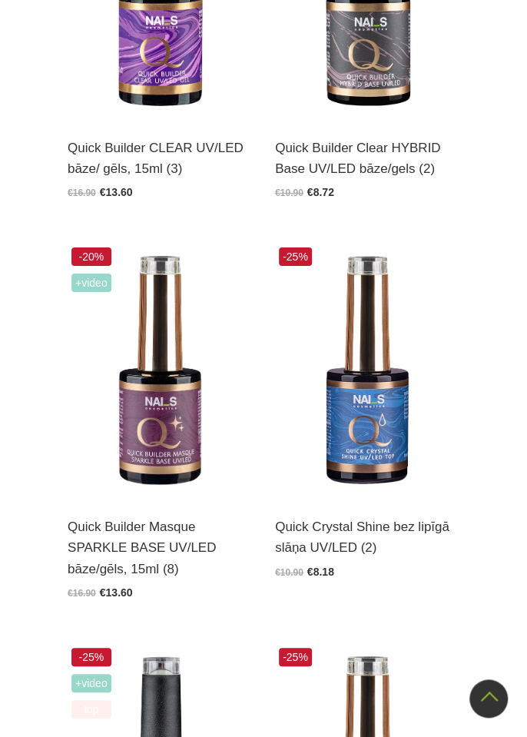
scroll to position [1758, 0]
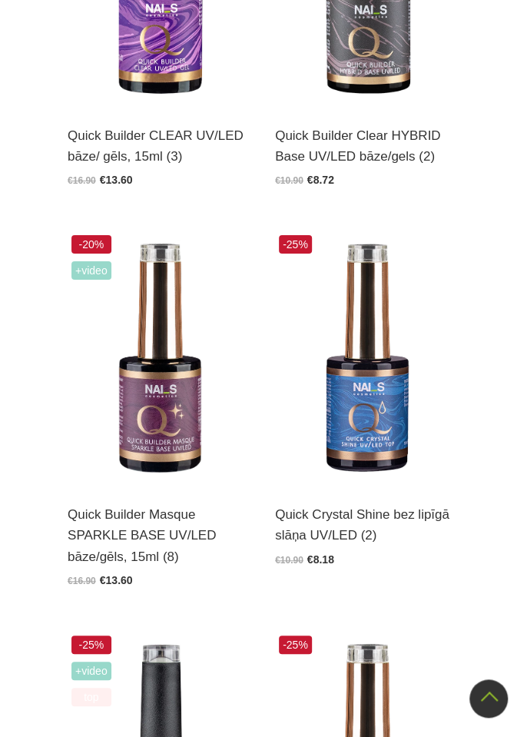
click at [382, 400] on img at bounding box center [367, 357] width 184 height 253
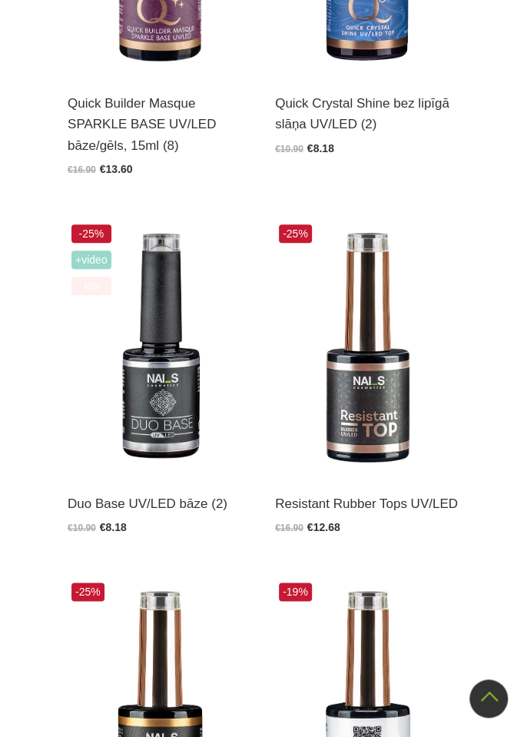
scroll to position [2177, 0]
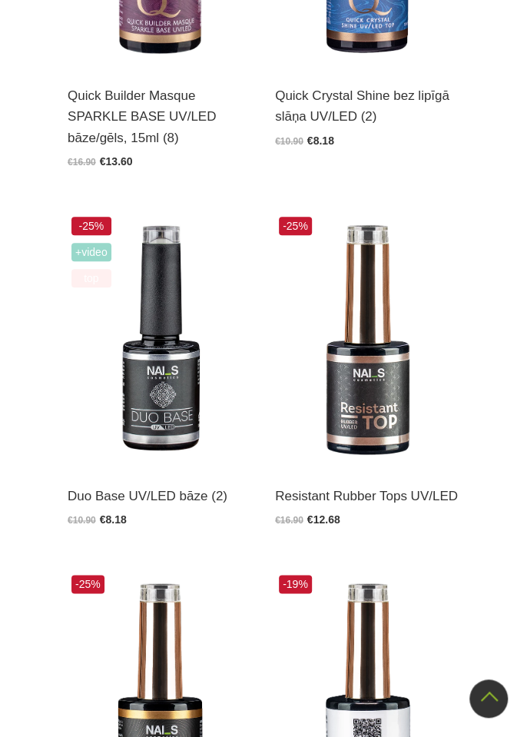
click at [372, 412] on img at bounding box center [367, 339] width 184 height 253
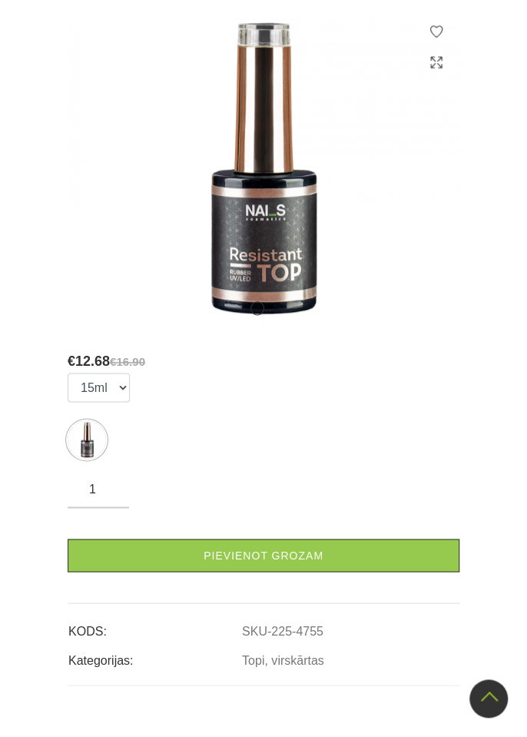
scroll to position [349, 0]
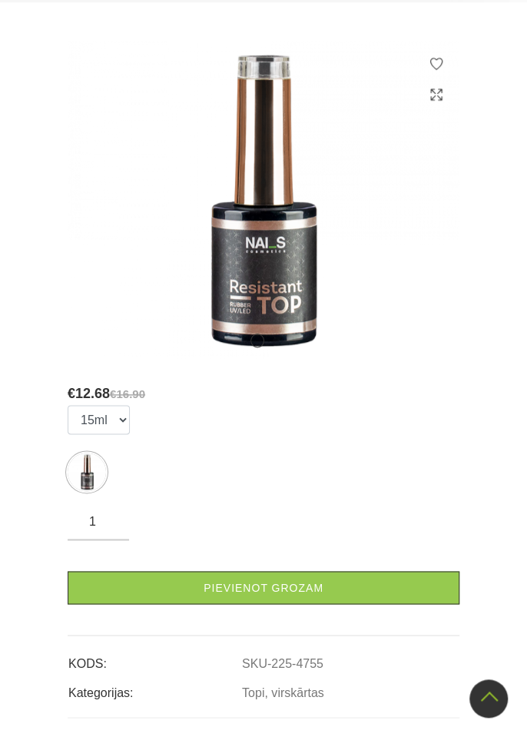
click at [280, 588] on link "Pievienot grozam" at bounding box center [264, 587] width 392 height 33
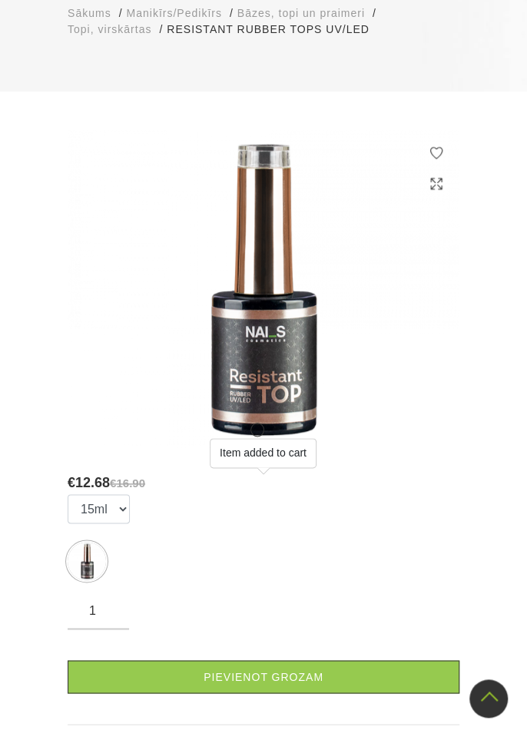
scroll to position [0, 0]
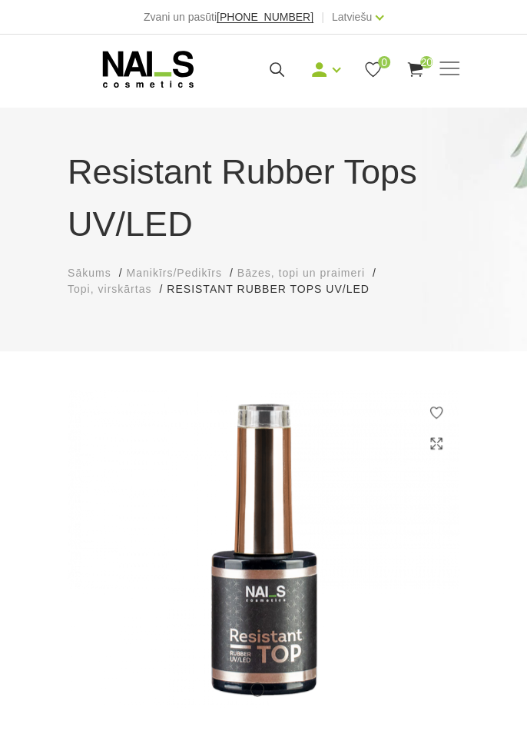
click at [450, 69] on span at bounding box center [449, 69] width 20 height 2
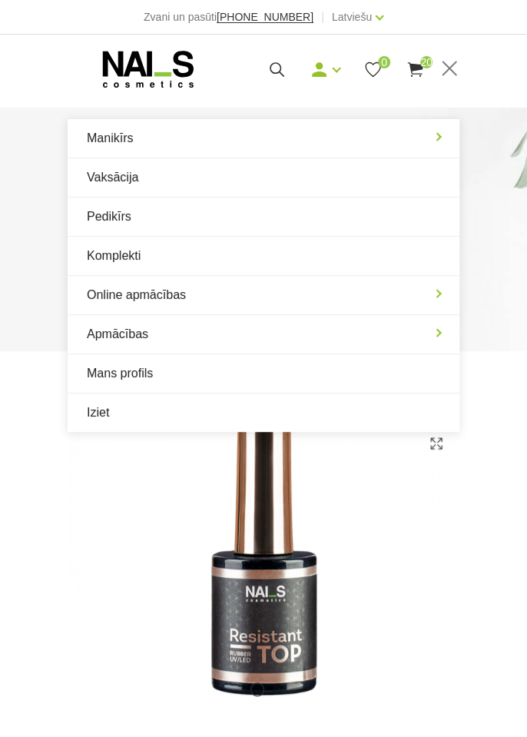
click at [411, 74] on use at bounding box center [414, 69] width 15 height 15
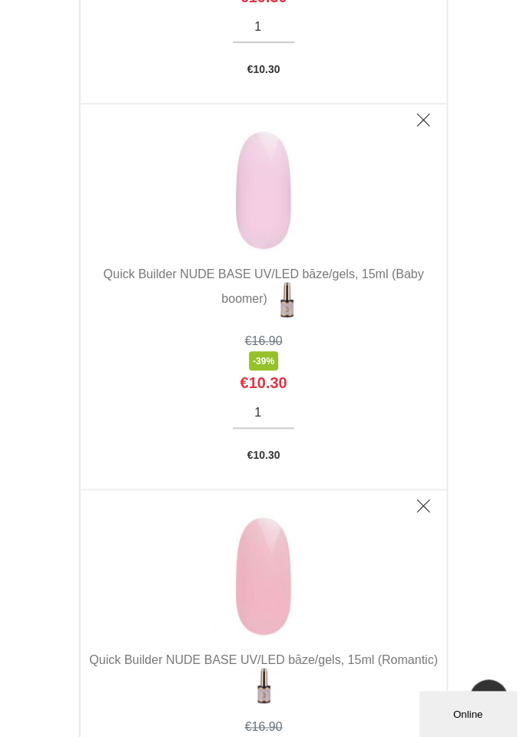
scroll to position [5522, 0]
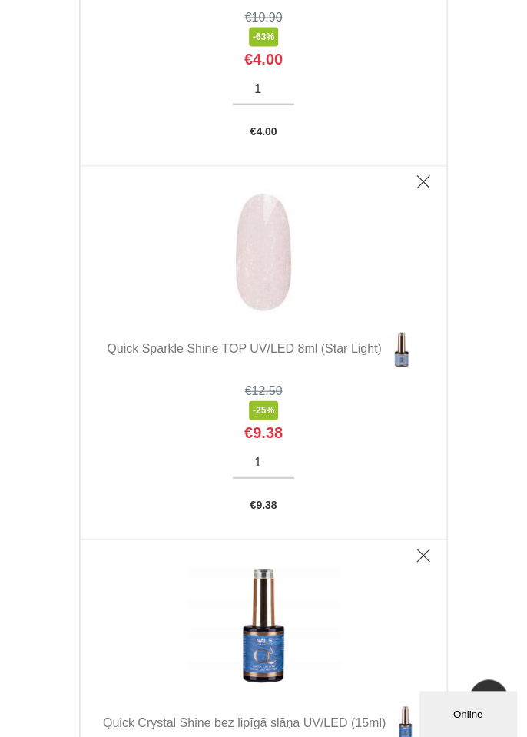
scroll to position [0, 0]
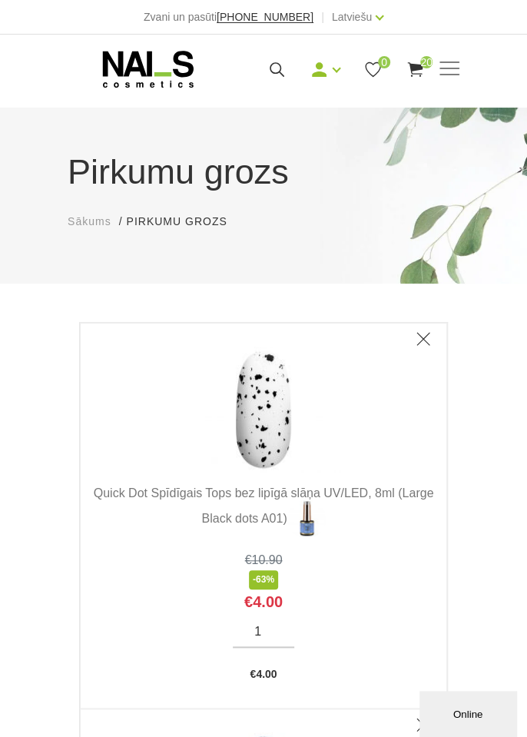
click at [452, 69] on span at bounding box center [449, 69] width 20 height 2
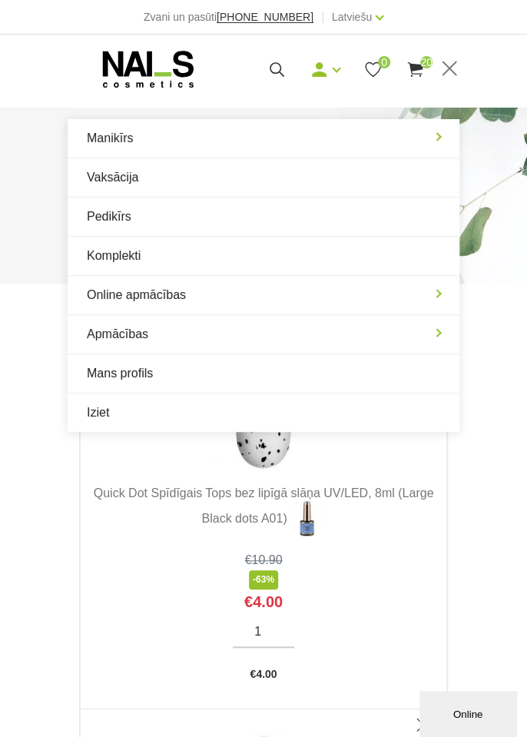
click at [187, 150] on link "Manikīrs" at bounding box center [264, 138] width 392 height 38
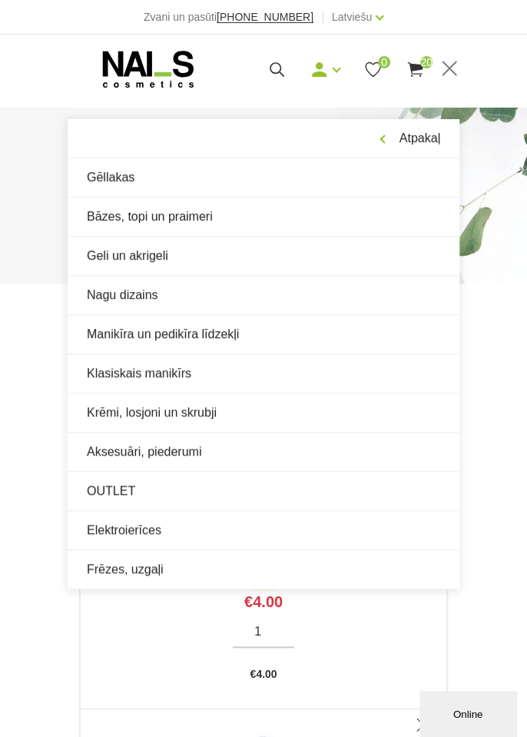
click at [209, 223] on link "Bāzes, topi un praimeri" at bounding box center [264, 216] width 392 height 38
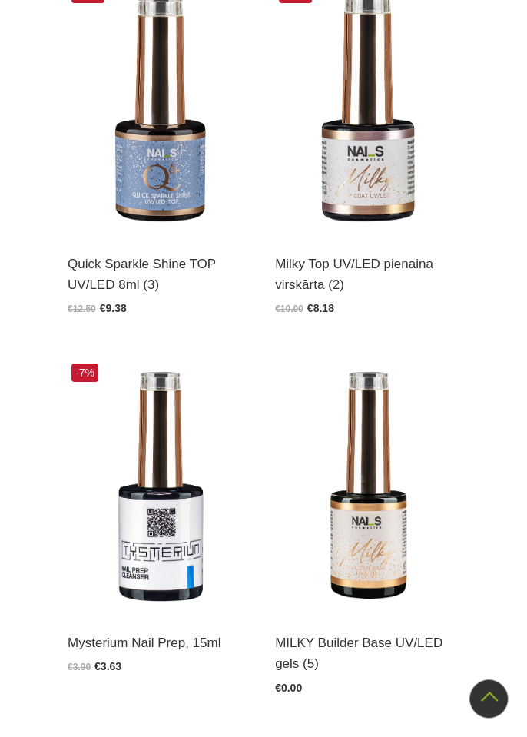
scroll to position [3505, 0]
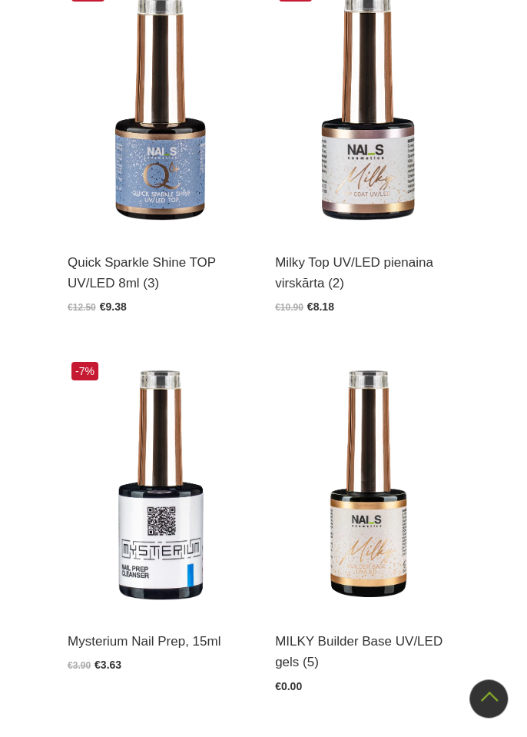
click at [381, 513] on img at bounding box center [367, 484] width 184 height 253
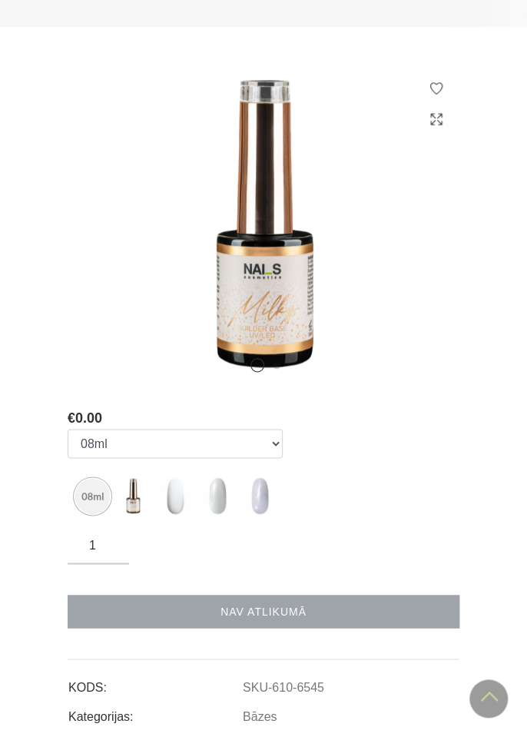
scroll to position [325, 0]
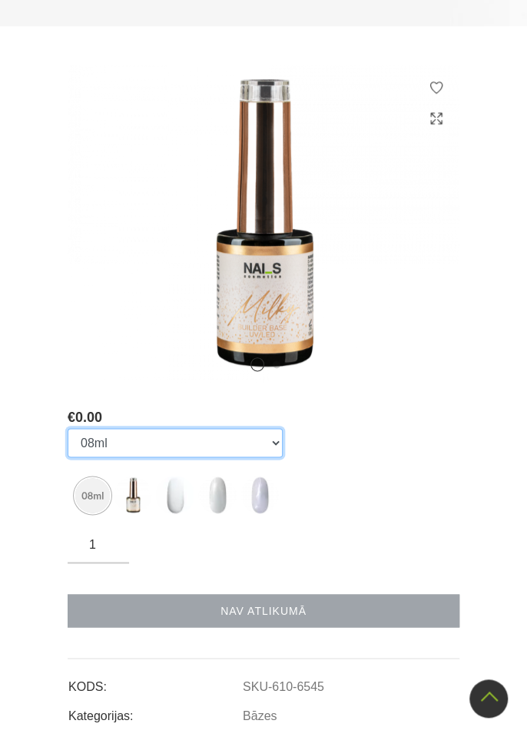
click at [263, 446] on select "08ml 8ml 15ml GOLDEN STAR, 15ml LAVENDER FROST, 15ml" at bounding box center [175, 442] width 215 height 29
click at [68, 428] on select "08ml 8ml 15ml GOLDEN STAR, 15ml LAVENDER FROST, 15ml" at bounding box center [175, 442] width 215 height 29
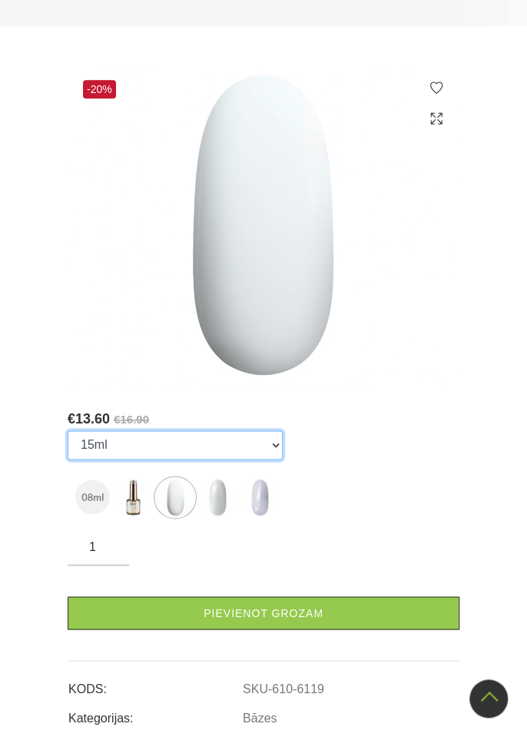
click at [207, 453] on select "08ml 8ml 15ml GOLDEN STAR, 15ml LAVENDER FROST, 15ml" at bounding box center [175, 444] width 215 height 29
click at [68, 430] on select "08ml 8ml 15ml GOLDEN STAR, 15ml LAVENDER FROST, 15ml" at bounding box center [175, 444] width 215 height 29
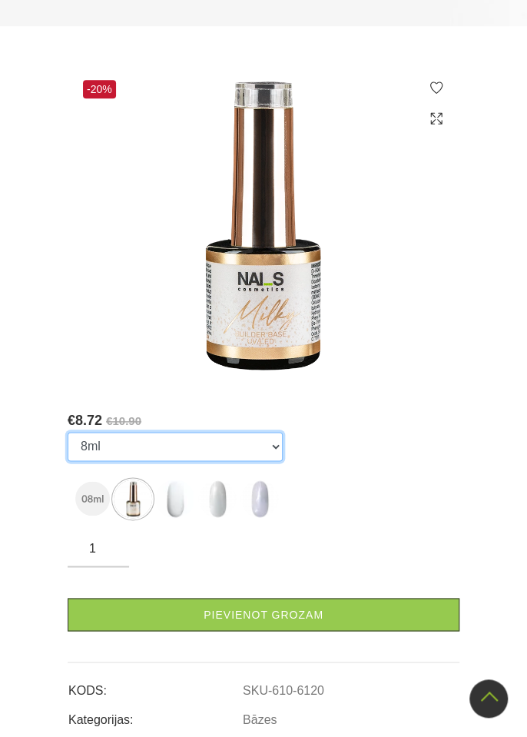
click at [253, 448] on select "08ml 8ml 15ml GOLDEN STAR, 15ml LAVENDER FROST, 15ml" at bounding box center [175, 446] width 215 height 29
click at [68, 432] on select "08ml 8ml 15ml GOLDEN STAR, 15ml LAVENDER FROST, 15ml" at bounding box center [175, 446] width 215 height 29
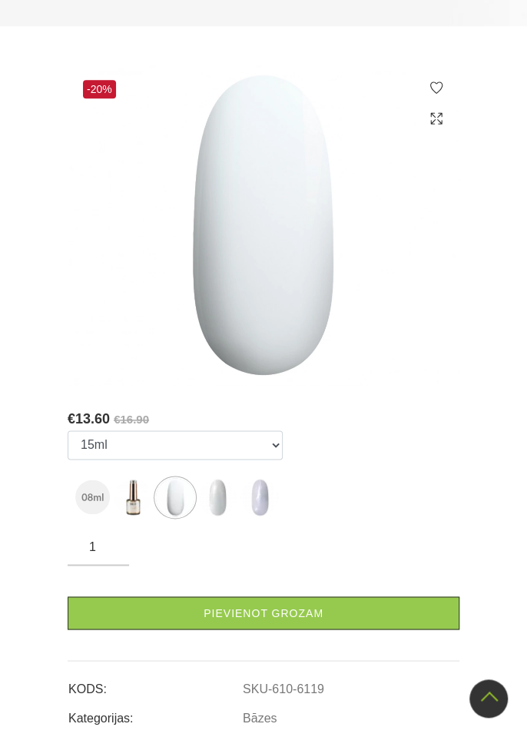
click at [272, 610] on link "Pievienot grozam" at bounding box center [264, 612] width 392 height 33
click at [221, 502] on img at bounding box center [217, 497] width 38 height 38
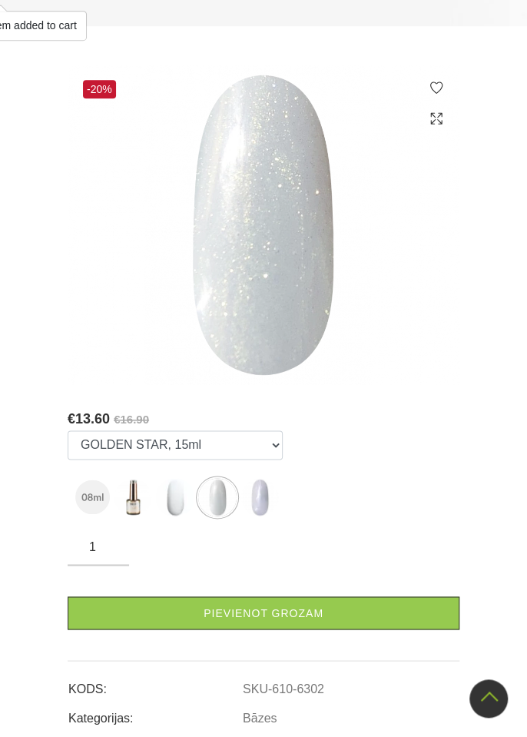
scroll to position [329, 0]
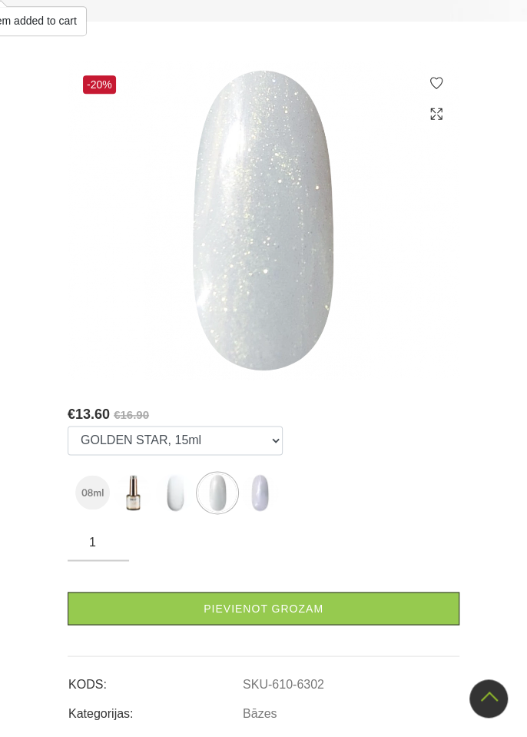
click at [280, 611] on link "Pievienot grozam" at bounding box center [264, 607] width 392 height 33
click at [223, 503] on img at bounding box center [217, 492] width 38 height 38
click at [263, 495] on img at bounding box center [259, 492] width 38 height 38
select select "6303"
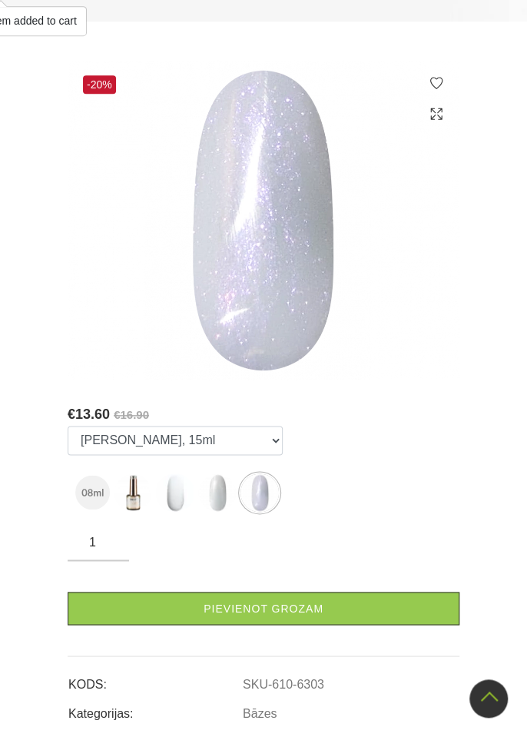
click at [306, 608] on link "Pievienot grozam" at bounding box center [264, 607] width 392 height 33
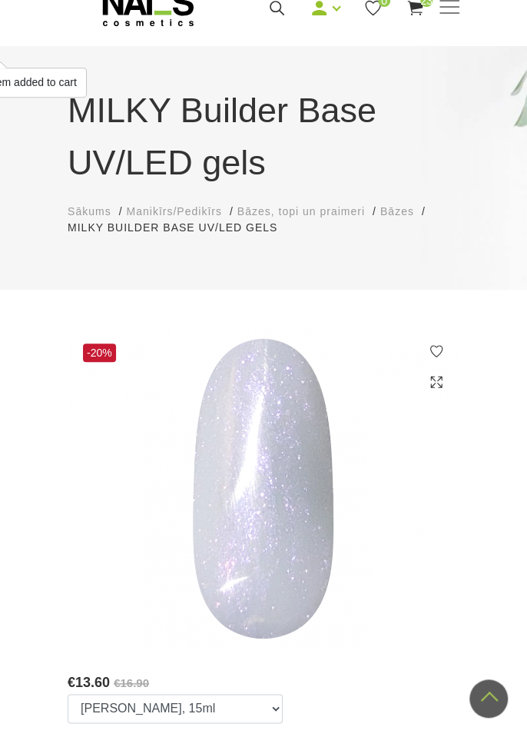
scroll to position [0, 0]
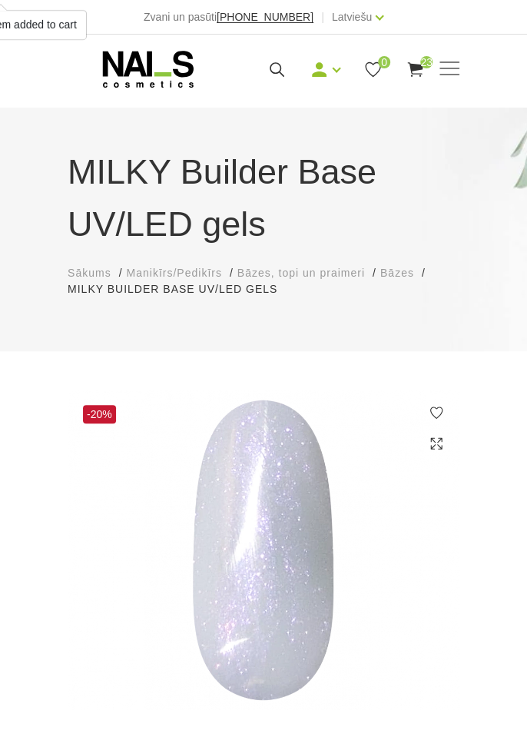
click at [419, 74] on use at bounding box center [414, 69] width 15 height 15
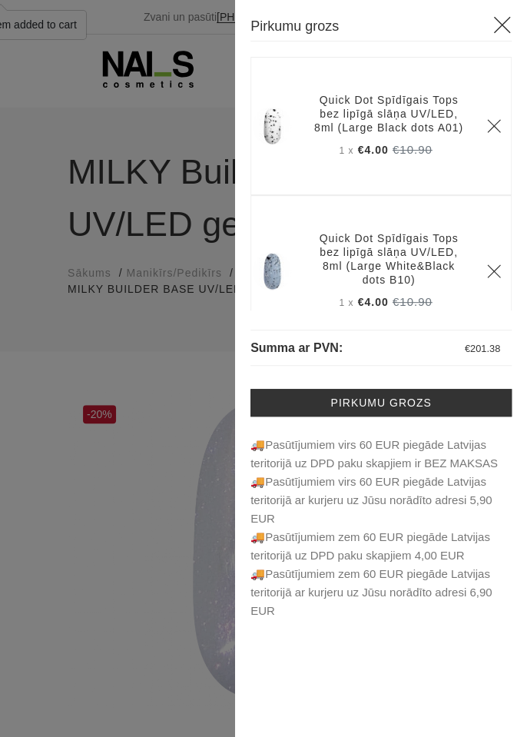
click at [375, 406] on link "Pirkumu grozs" at bounding box center [380, 403] width 261 height 28
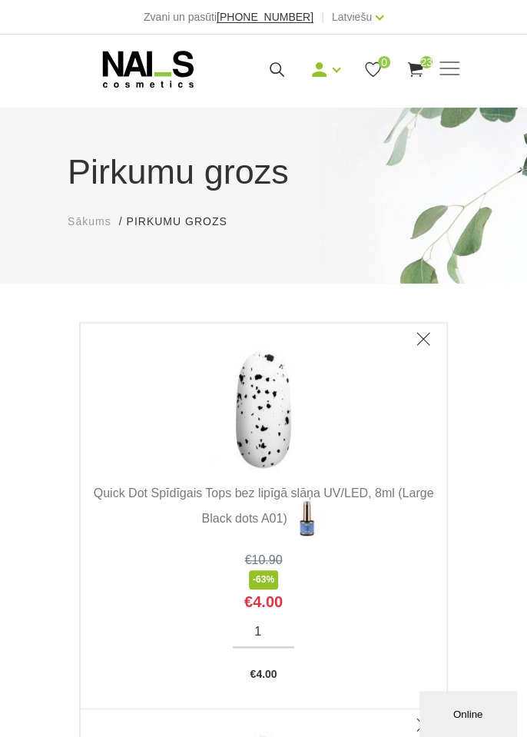
click at [453, 68] on span at bounding box center [449, 69] width 20 height 2
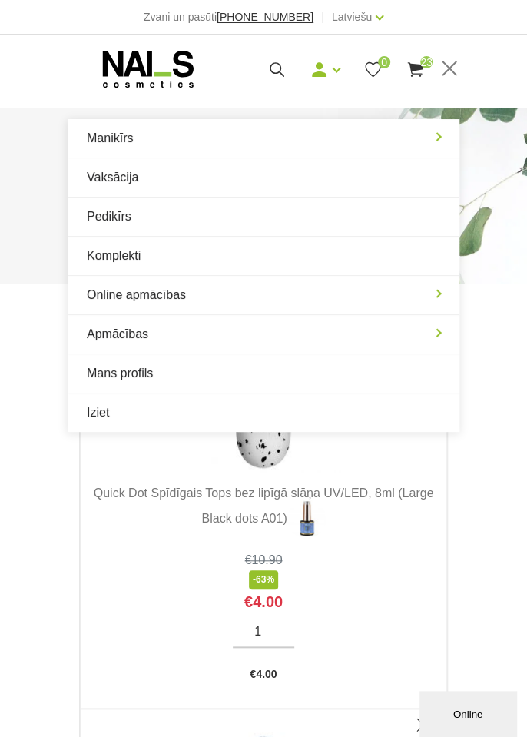
click at [210, 144] on link "Manikīrs" at bounding box center [264, 138] width 392 height 38
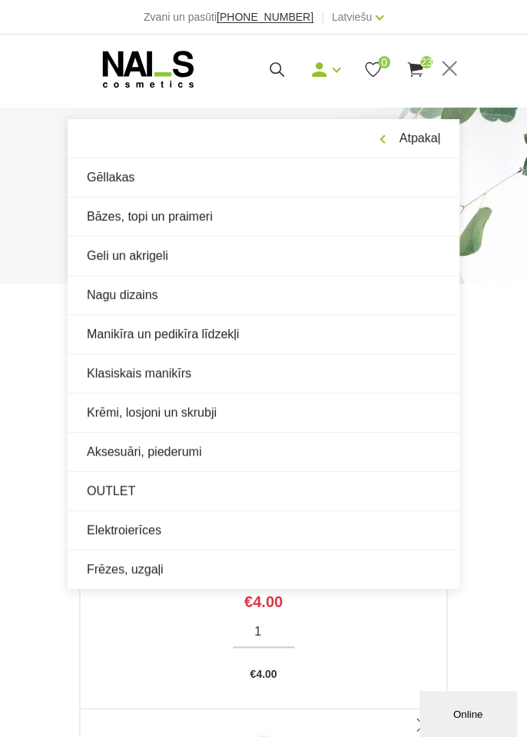
click at [187, 270] on link "Geli un akrigeli" at bounding box center [264, 256] width 392 height 38
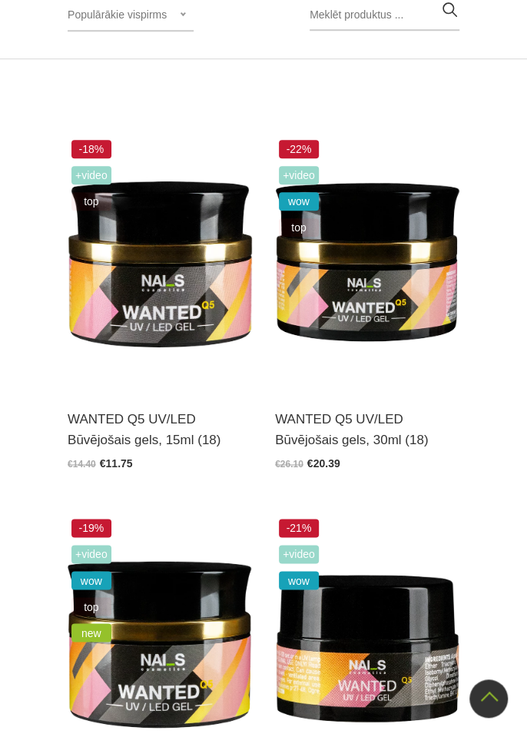
scroll to position [335, 0]
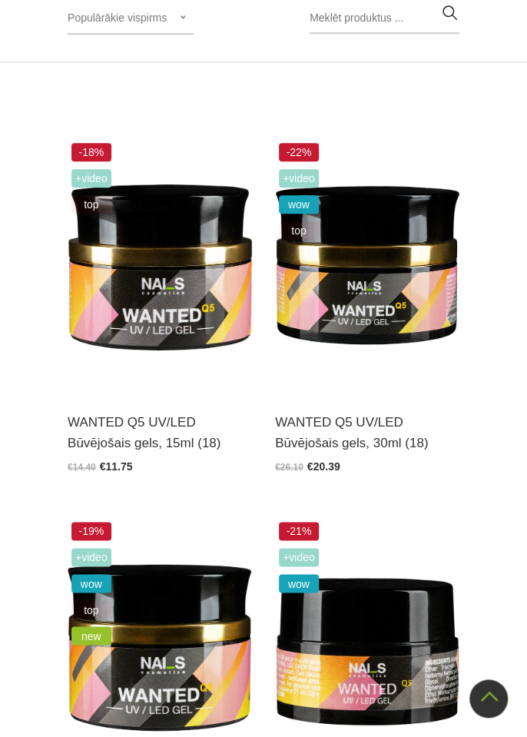
click at [415, 306] on img at bounding box center [367, 265] width 184 height 253
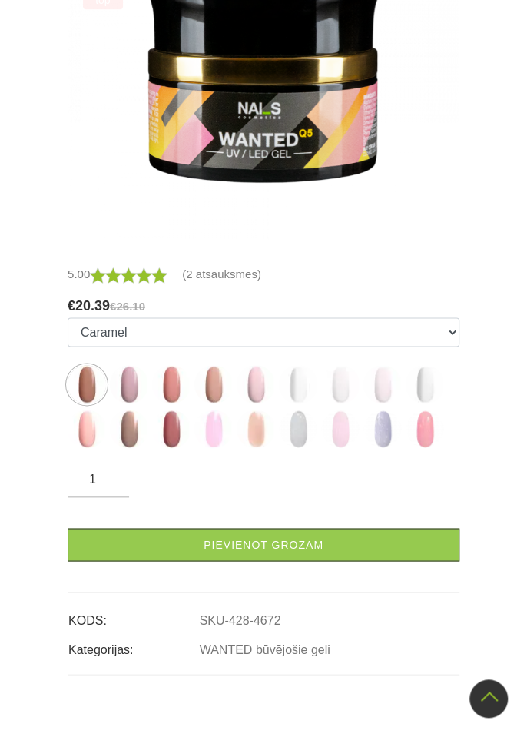
scroll to position [483, 0]
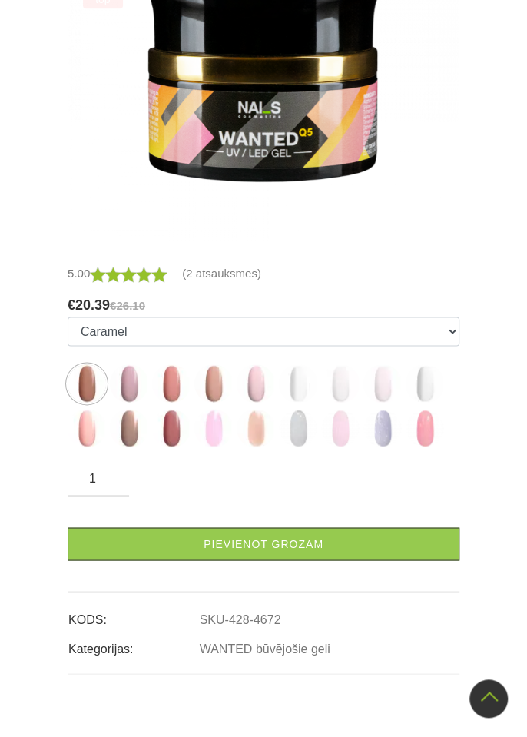
click at [422, 435] on img at bounding box center [425, 428] width 38 height 38
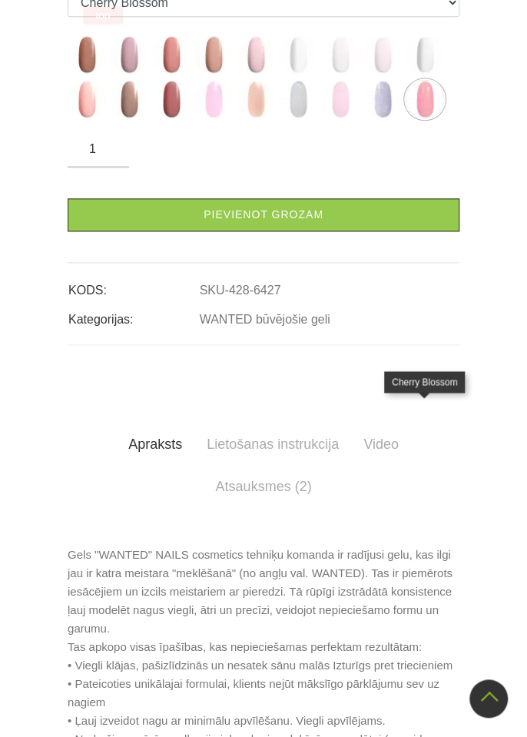
scroll to position [424, 0]
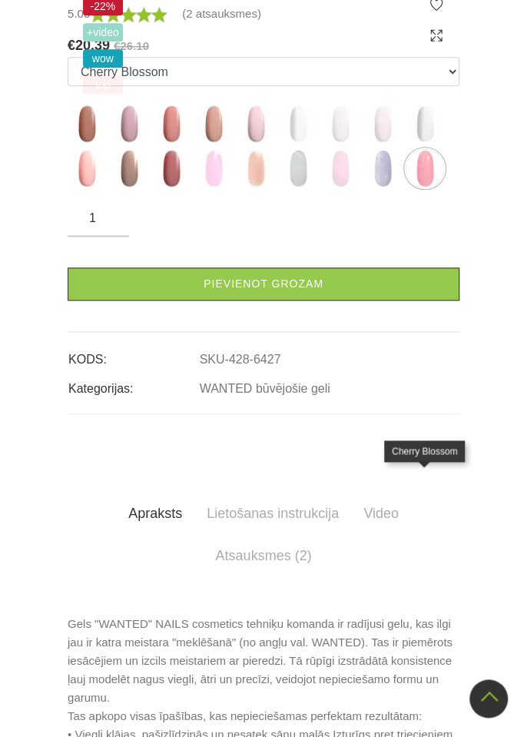
click at [227, 143] on img at bounding box center [213, 123] width 38 height 38
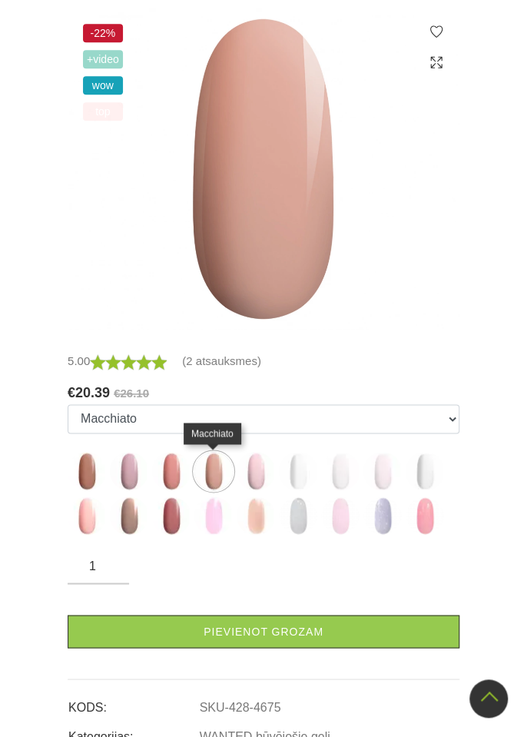
scroll to position [370, 0]
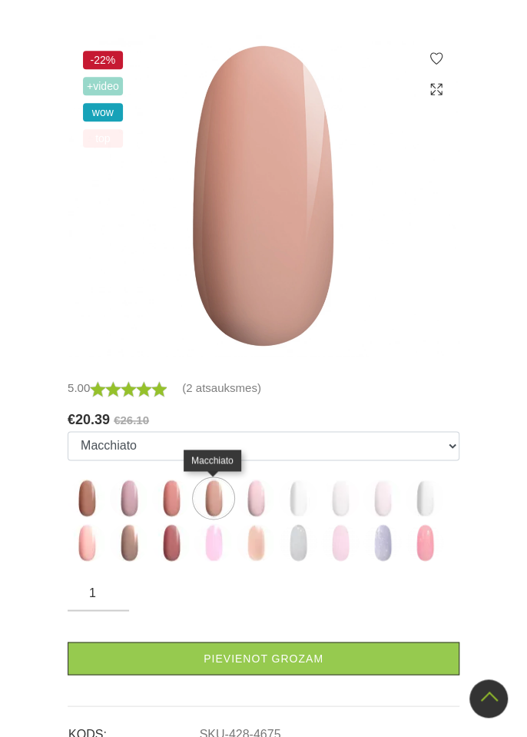
click at [84, 508] on img at bounding box center [87, 497] width 38 height 38
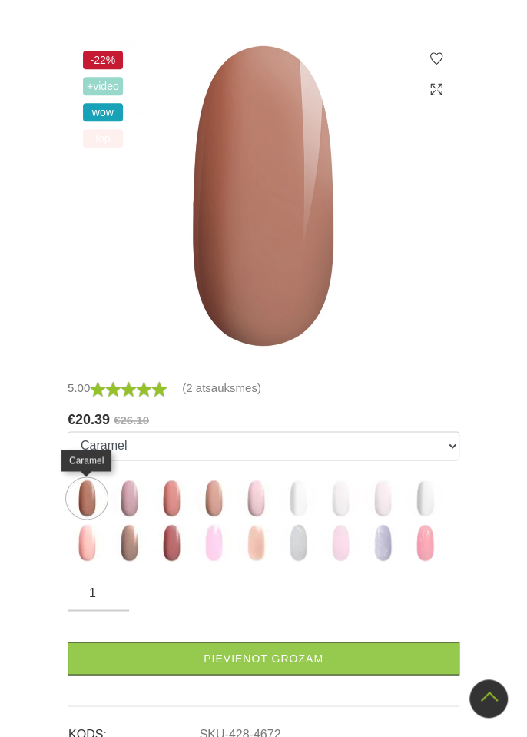
click at [135, 504] on img at bounding box center [129, 497] width 38 height 38
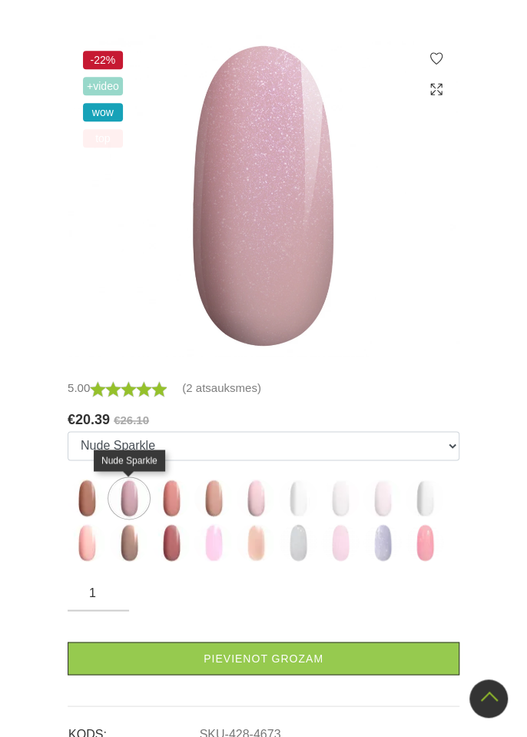
click at [183, 498] on img at bounding box center [171, 497] width 38 height 38
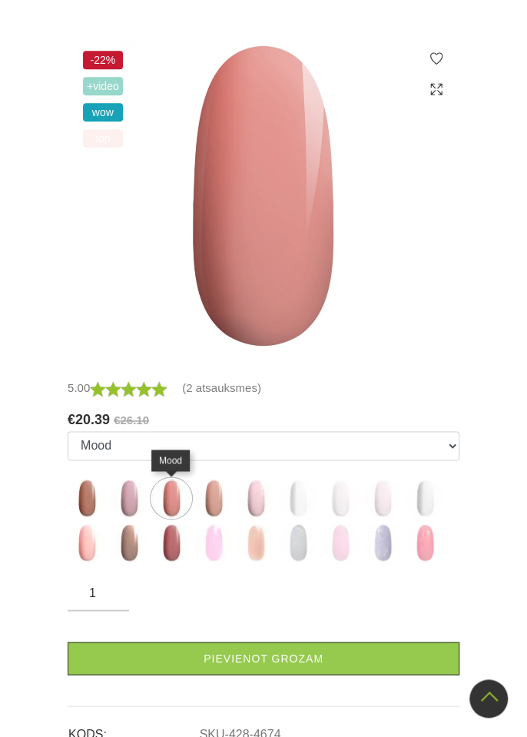
click at [218, 505] on img at bounding box center [213, 497] width 38 height 38
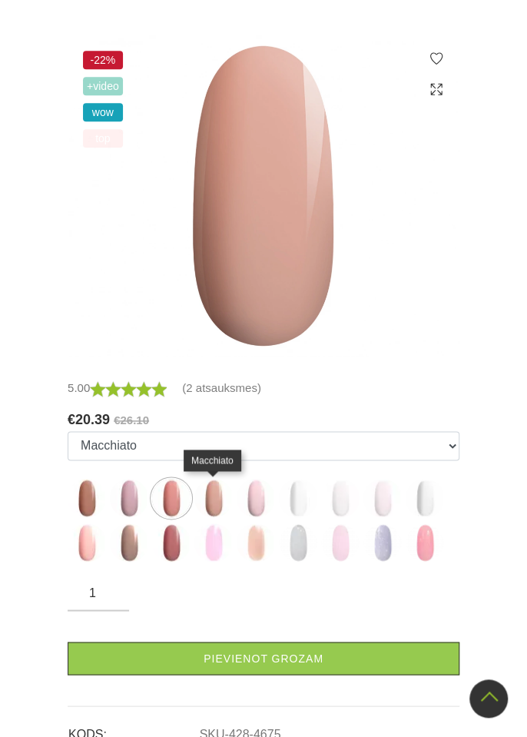
click at [435, 551] on img at bounding box center [425, 542] width 38 height 38
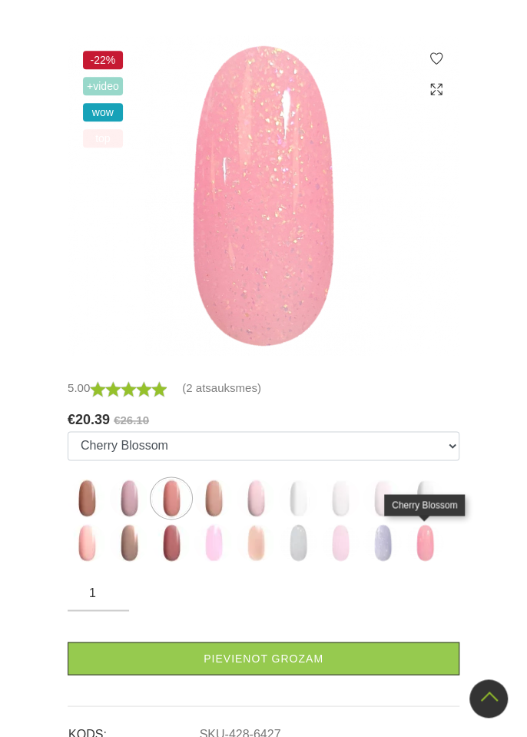
click at [388, 545] on img at bounding box center [382, 542] width 38 height 38
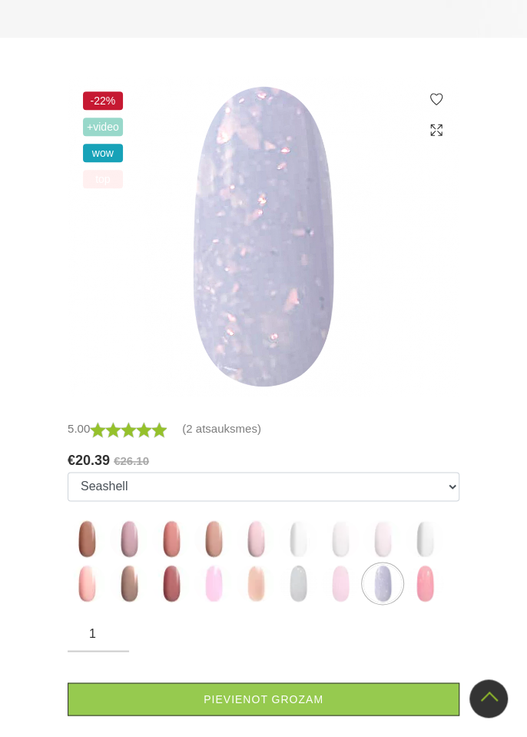
scroll to position [329, 0]
click at [86, 529] on img at bounding box center [87, 538] width 38 height 38
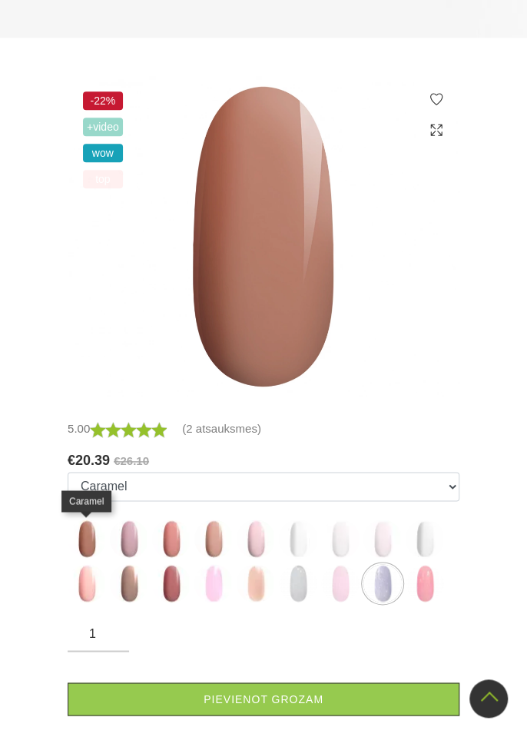
click at [127, 547] on img at bounding box center [129, 538] width 38 height 38
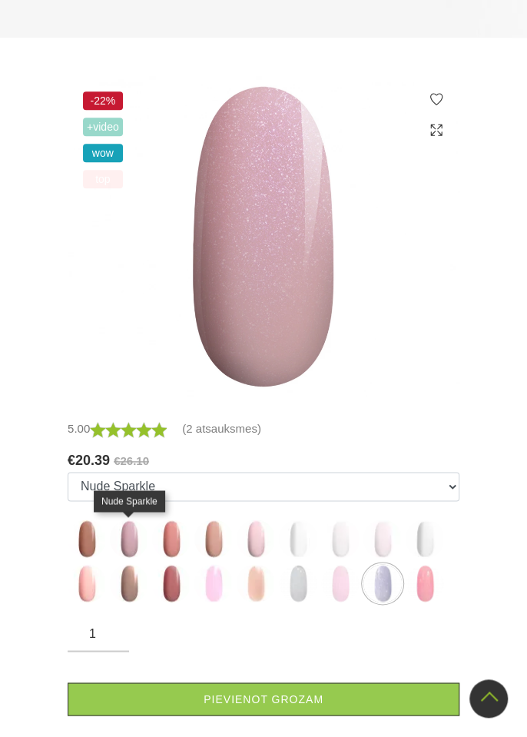
click at [86, 535] on img at bounding box center [87, 538] width 38 height 38
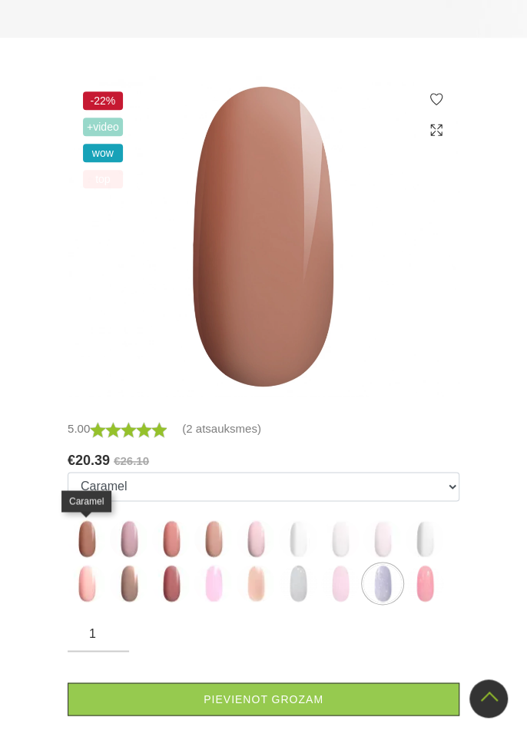
click at [127, 591] on img at bounding box center [129, 583] width 38 height 38
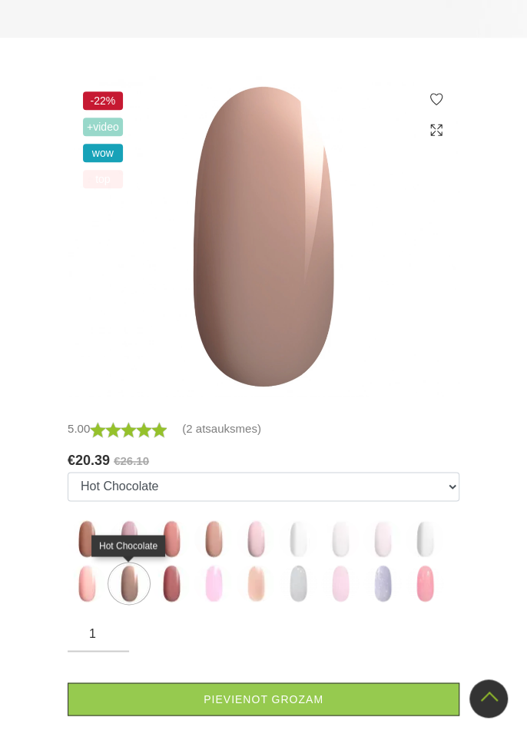
click at [83, 532] on img at bounding box center [87, 538] width 38 height 38
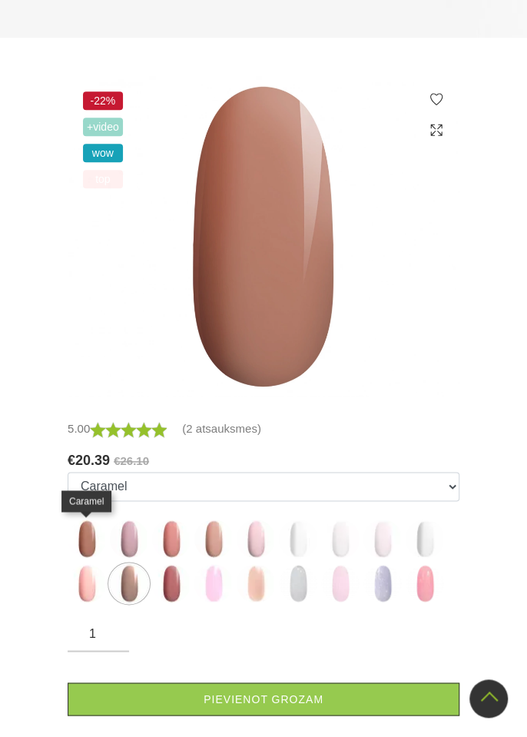
click at [277, 699] on link "Pievienot grozam" at bounding box center [264, 698] width 392 height 33
click at [133, 541] on img at bounding box center [129, 538] width 38 height 38
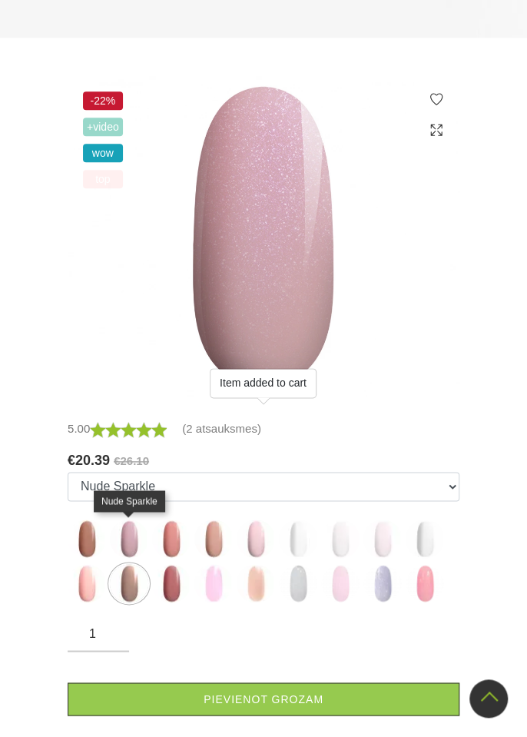
click at [273, 696] on link "Pievienot grozam" at bounding box center [264, 698] width 392 height 33
click at [174, 540] on img at bounding box center [171, 538] width 38 height 38
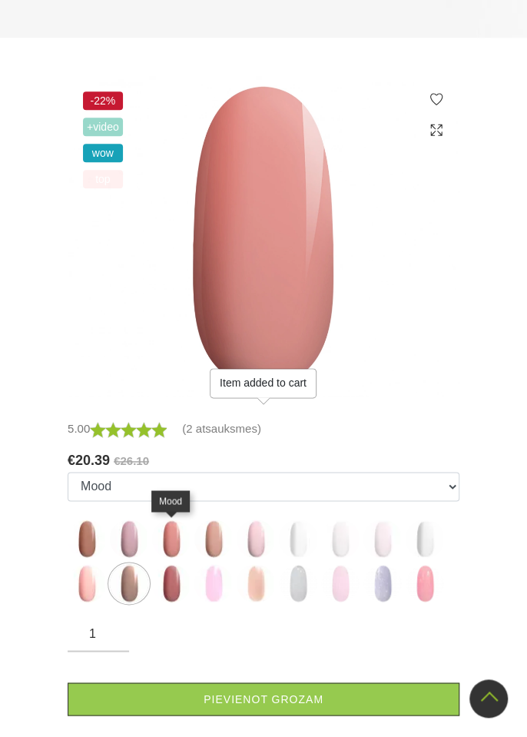
click at [272, 693] on link "Pievienot grozam" at bounding box center [264, 698] width 392 height 33
click at [213, 538] on img at bounding box center [213, 538] width 38 height 38
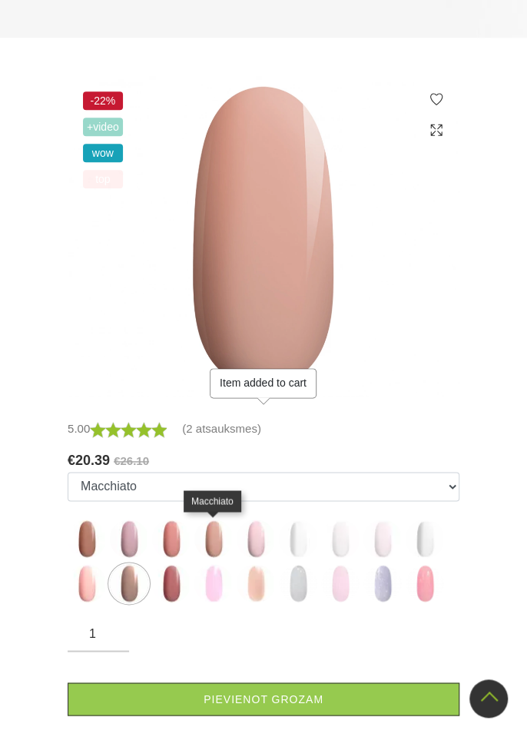
click at [270, 695] on link "Pievienot grozam" at bounding box center [264, 698] width 392 height 33
click at [262, 538] on img at bounding box center [256, 538] width 38 height 38
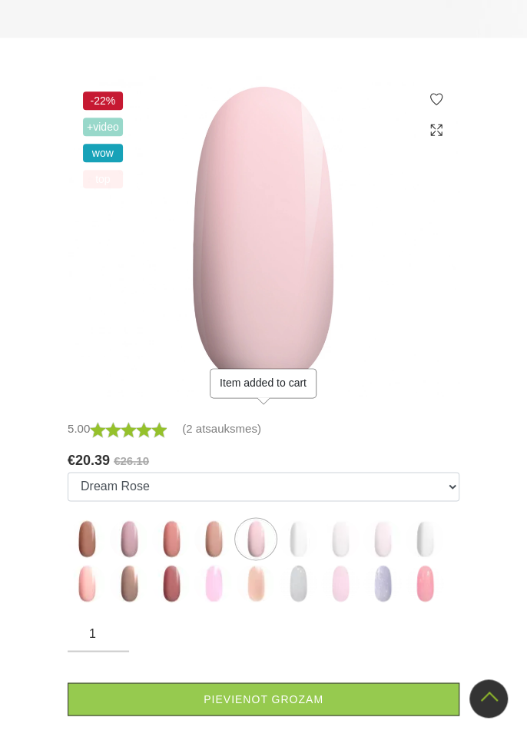
click at [300, 535] on img at bounding box center [298, 538] width 38 height 38
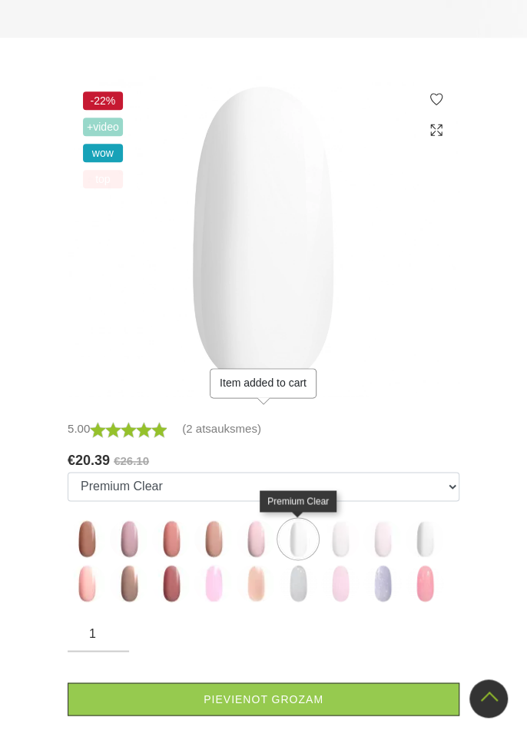
click at [295, 702] on link "Pievienot grozam" at bounding box center [264, 698] width 392 height 33
click at [350, 541] on img at bounding box center [340, 538] width 38 height 38
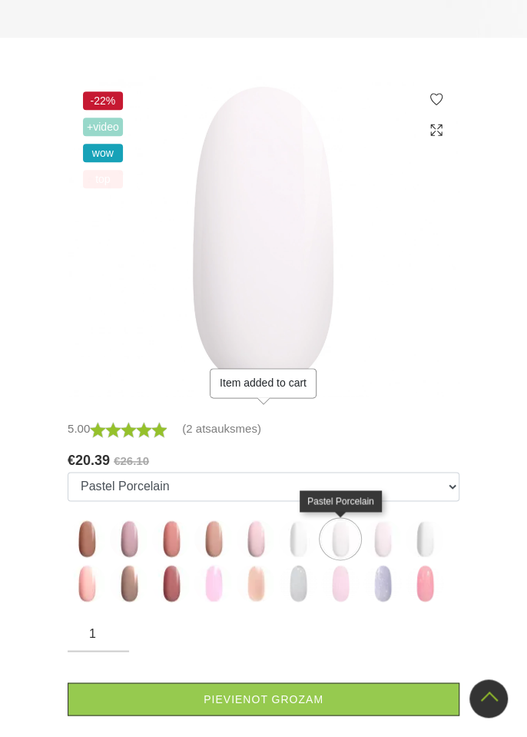
click at [300, 705] on link "Pievienot grozam" at bounding box center [264, 698] width 392 height 33
click at [392, 545] on img at bounding box center [382, 538] width 38 height 38
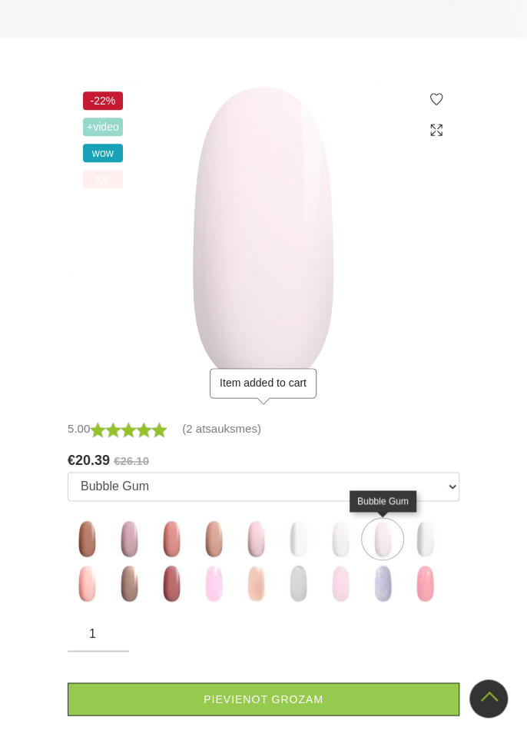
click at [310, 706] on link "Pievienot grozam" at bounding box center [264, 698] width 392 height 33
click at [434, 543] on img at bounding box center [425, 538] width 38 height 38
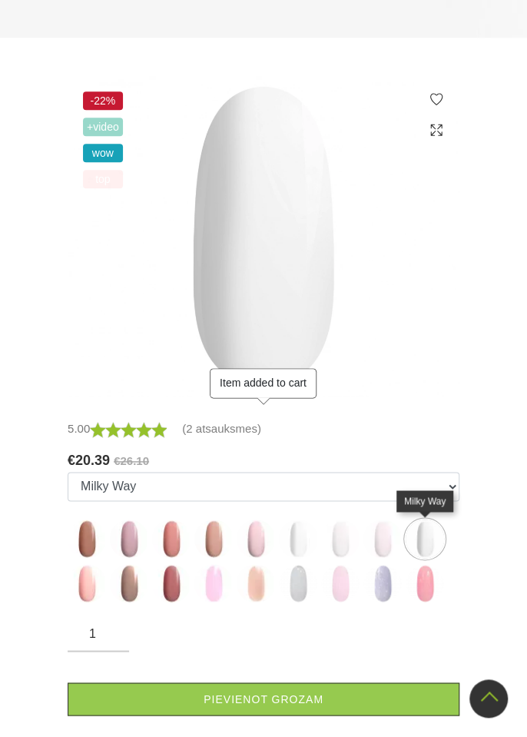
click at [310, 704] on link "Pievienot grozam" at bounding box center [264, 698] width 392 height 33
click at [96, 591] on img at bounding box center [87, 583] width 38 height 38
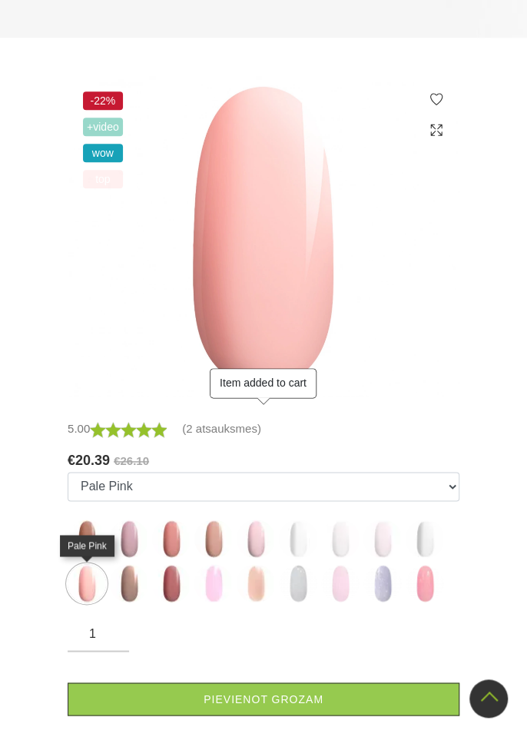
click at [271, 708] on link "Pievienot grozam" at bounding box center [264, 698] width 392 height 33
click at [139, 583] on img at bounding box center [129, 583] width 38 height 38
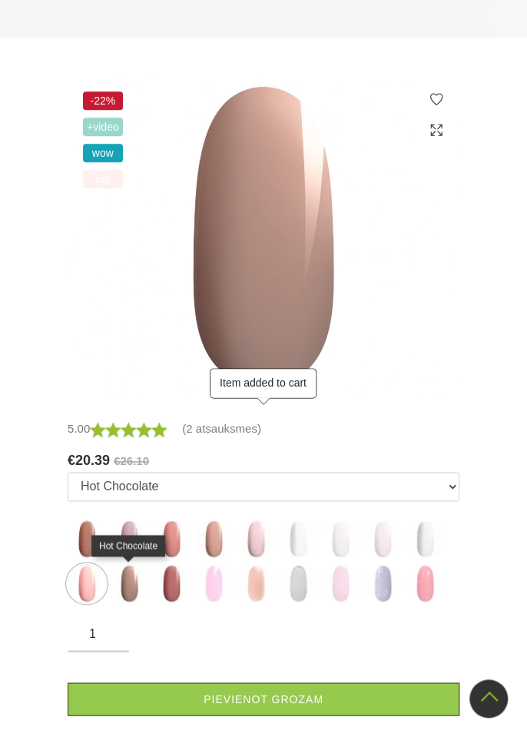
click at [132, 584] on img at bounding box center [129, 583] width 38 height 38
click at [123, 591] on img at bounding box center [129, 583] width 38 height 38
click at [128, 590] on img at bounding box center [129, 583] width 38 height 38
click at [177, 581] on img at bounding box center [171, 583] width 38 height 38
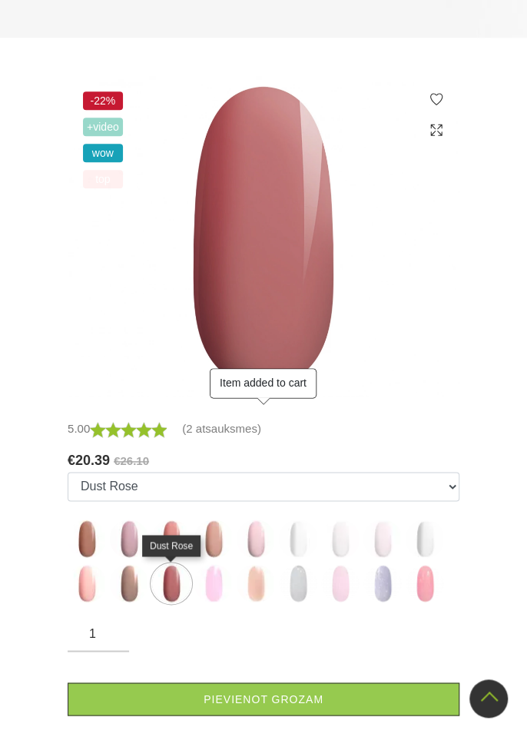
click at [138, 584] on img at bounding box center [129, 583] width 38 height 38
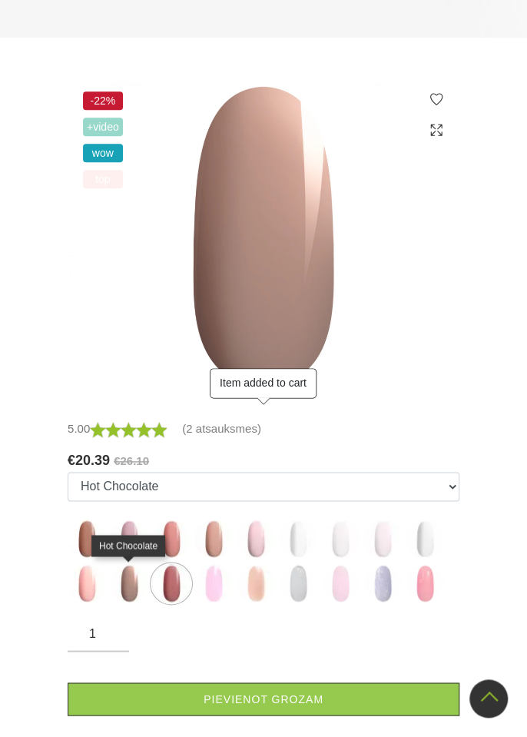
click at [281, 697] on link "Pievienot grozam" at bounding box center [264, 698] width 392 height 33
click at [223, 590] on img at bounding box center [213, 583] width 38 height 38
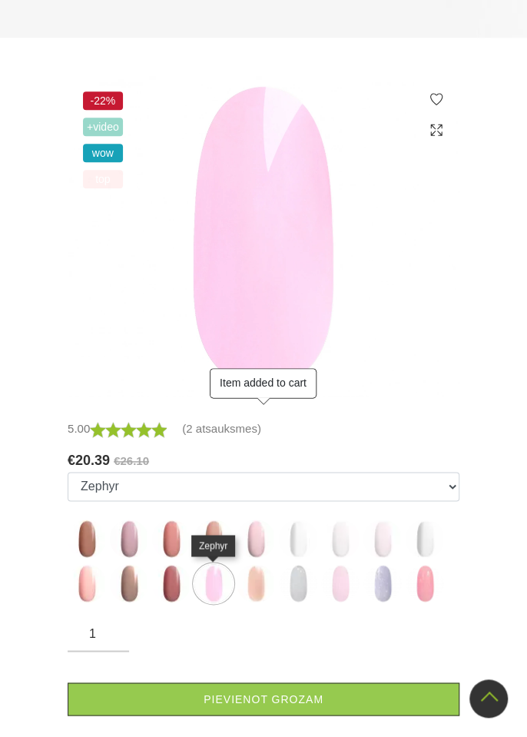
click at [278, 694] on link "Pievienot grozam" at bounding box center [264, 698] width 392 height 33
click at [266, 588] on img at bounding box center [256, 583] width 38 height 38
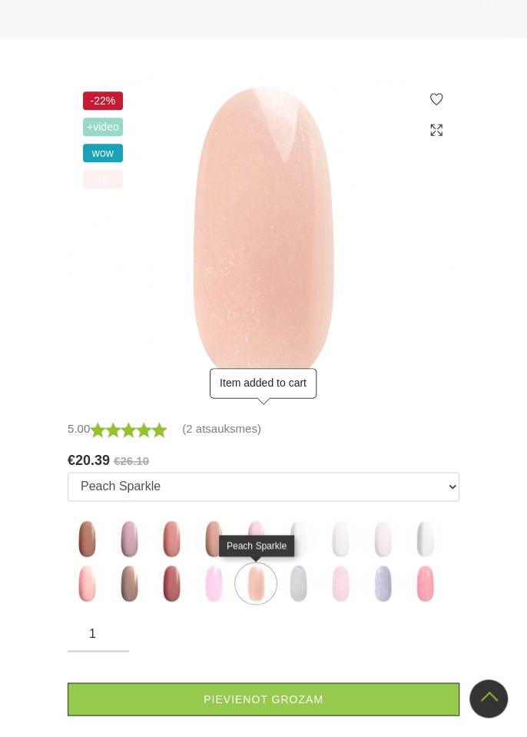
click at [286, 694] on link "Pievienot grozam" at bounding box center [264, 698] width 392 height 33
click at [299, 591] on img at bounding box center [298, 583] width 38 height 38
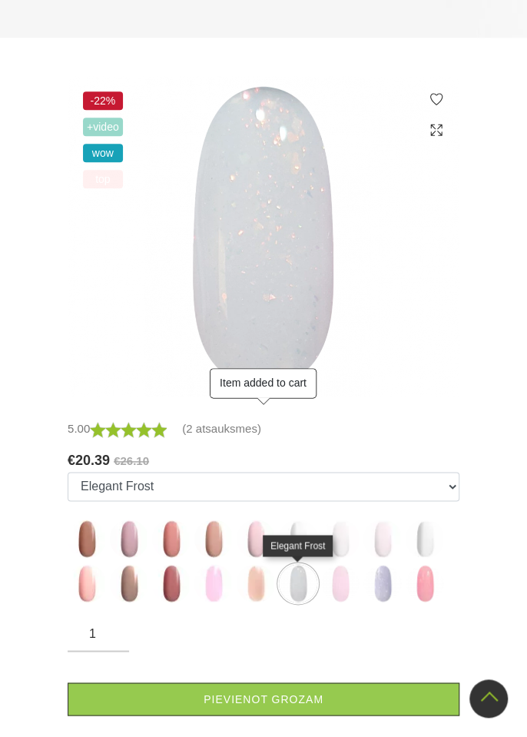
click at [290, 702] on link "Pievienot grozam" at bounding box center [264, 698] width 392 height 33
click at [339, 585] on img at bounding box center [340, 583] width 38 height 38
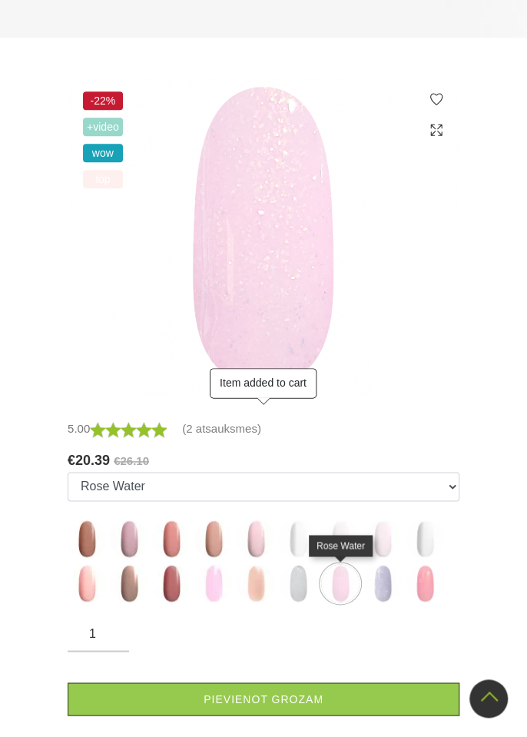
click at [319, 701] on link "Pievienot grozam" at bounding box center [264, 698] width 392 height 33
click at [392, 587] on img at bounding box center [382, 583] width 38 height 38
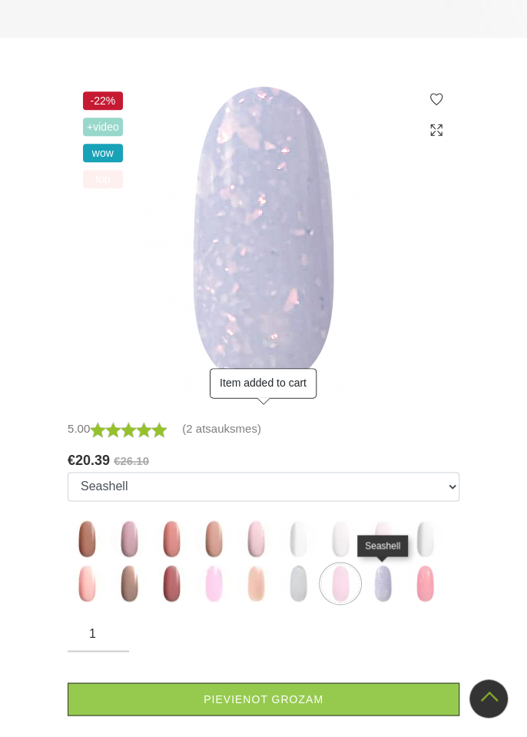
click at [355, 708] on link "Pievienot grozam" at bounding box center [264, 698] width 392 height 33
click at [433, 590] on img at bounding box center [425, 583] width 38 height 38
select select "6427"
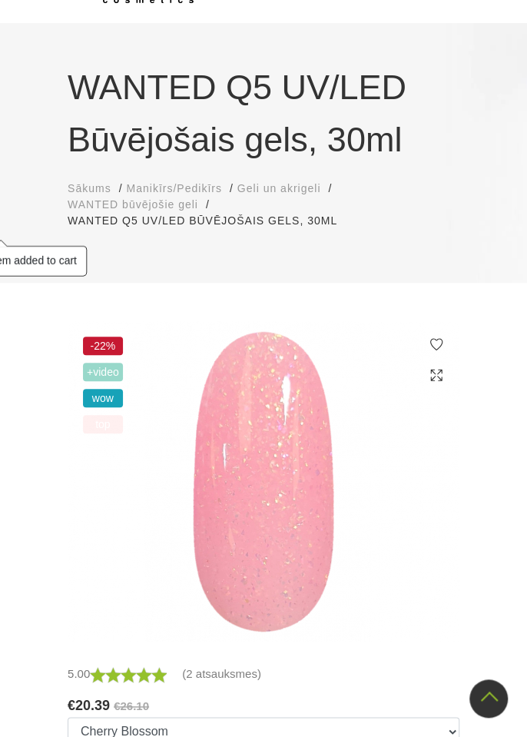
scroll to position [0, 0]
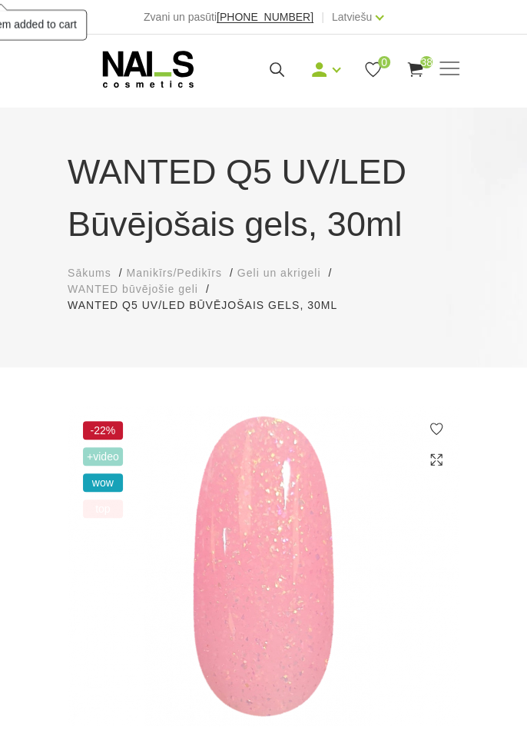
click at [411, 74] on use at bounding box center [414, 69] width 15 height 15
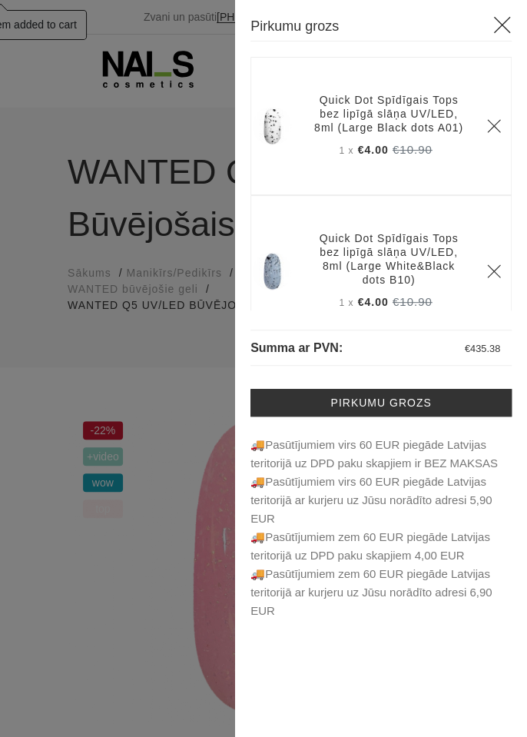
click at [429, 403] on link "Pirkumu grozs" at bounding box center [380, 403] width 261 height 28
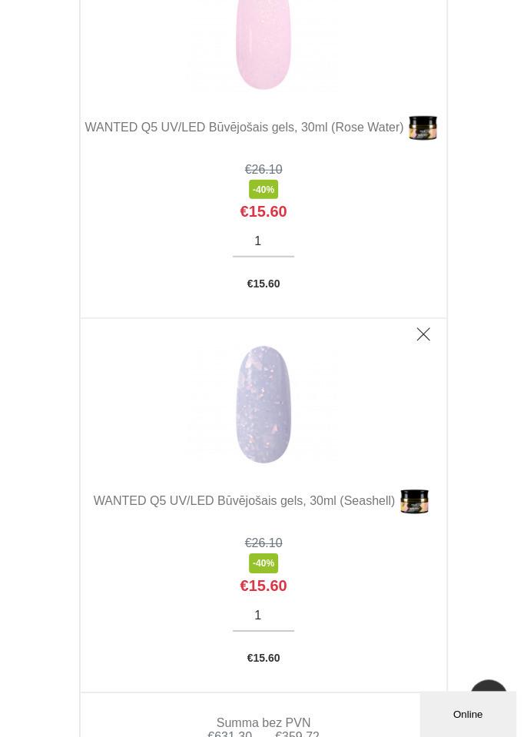
scroll to position [14093, 0]
click at [431, 318] on link "Delete" at bounding box center [423, 333] width 31 height 31
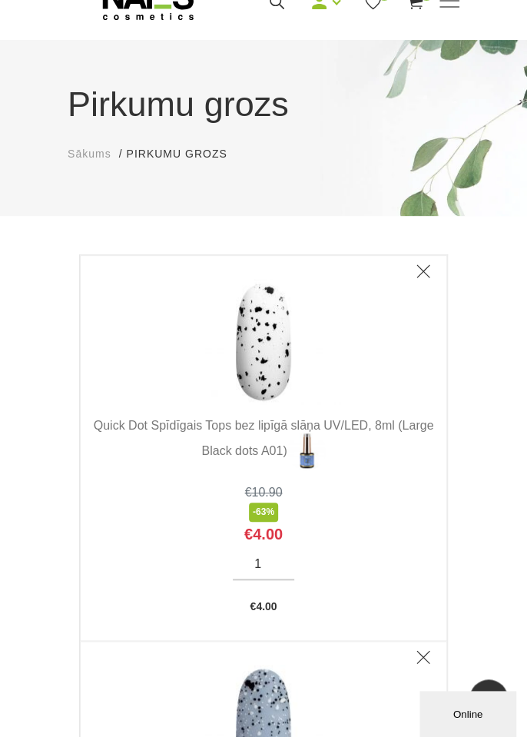
scroll to position [0, 0]
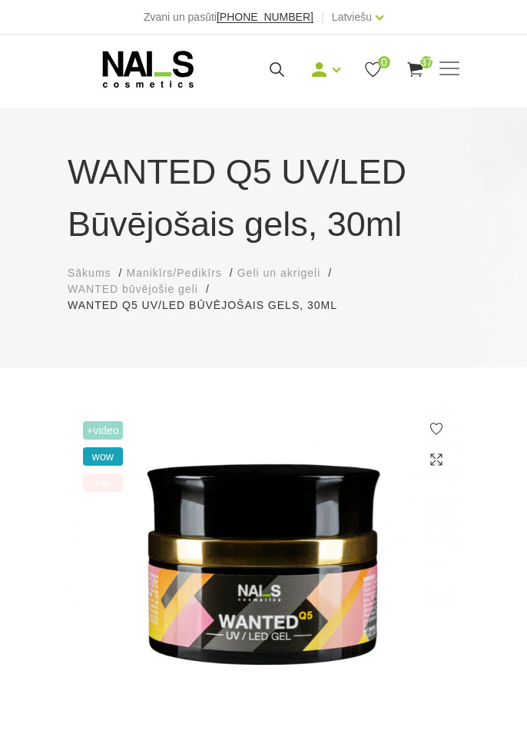
select select "6427"
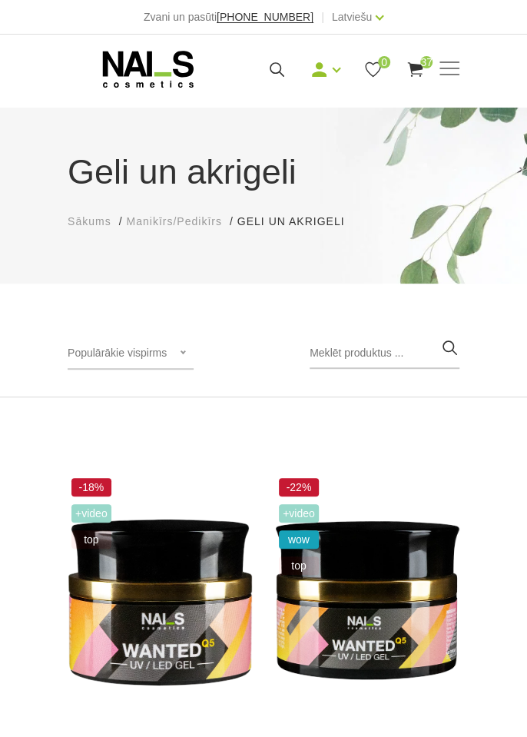
click at [170, 84] on use at bounding box center [148, 69] width 91 height 37
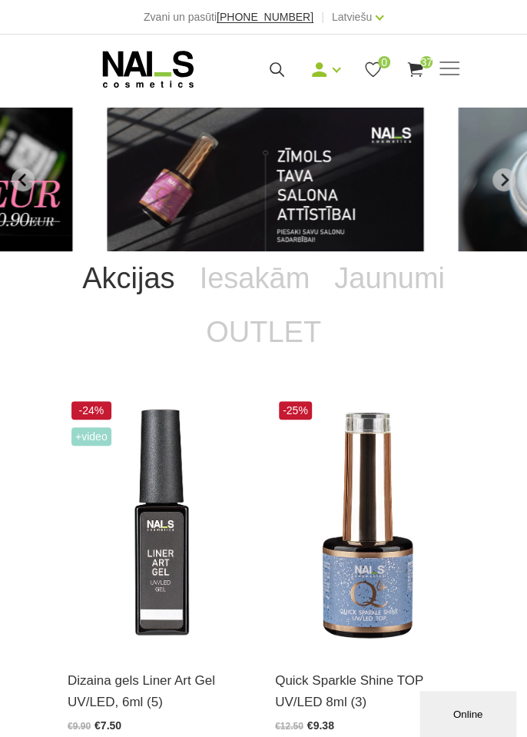
click at [394, 215] on img "12 of 12" at bounding box center [266, 180] width 316 height 144
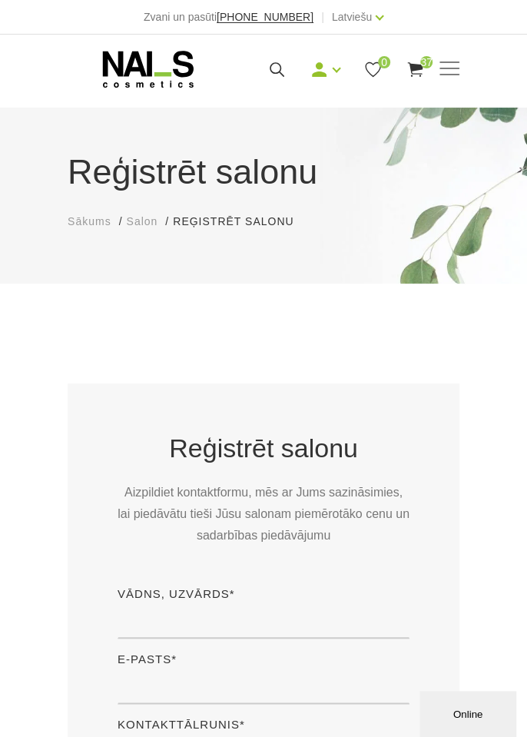
click at [454, 69] on span at bounding box center [449, 69] width 20 height 2
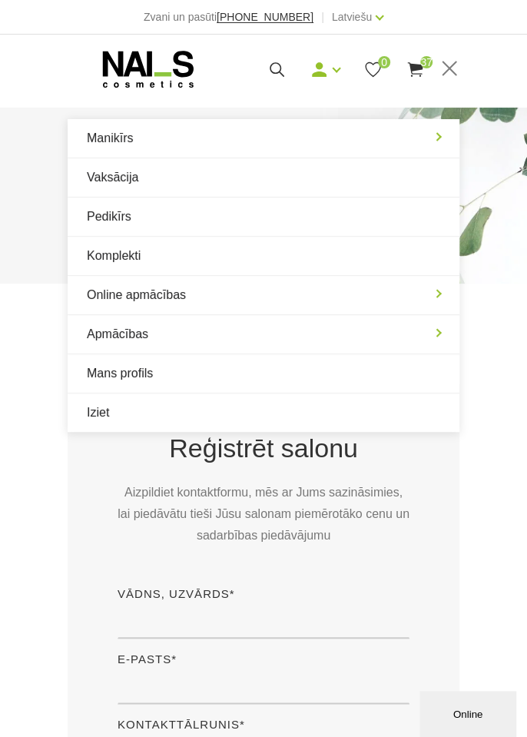
click at [68, 87] on icon at bounding box center [148, 69] width 161 height 38
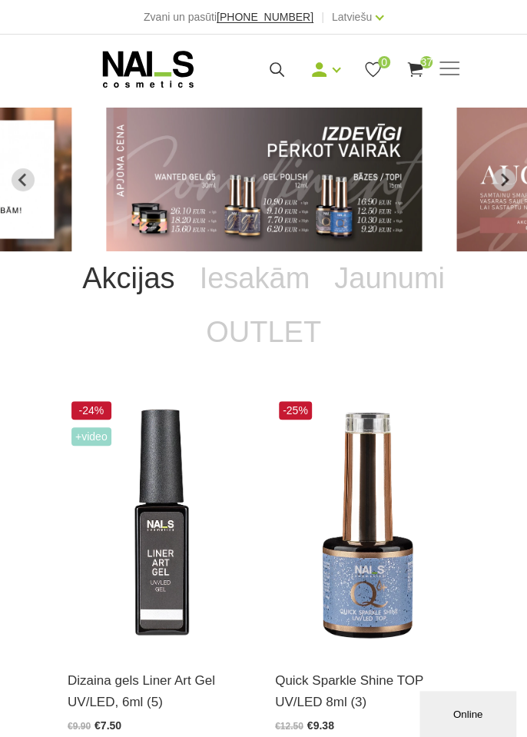
click at [366, 205] on img "3 of 12" at bounding box center [264, 180] width 316 height 144
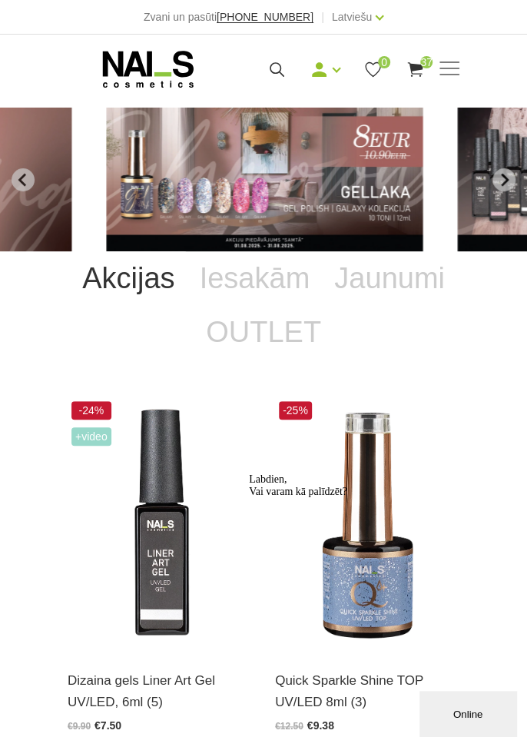
click at [455, 69] on span at bounding box center [449, 69] width 20 height 2
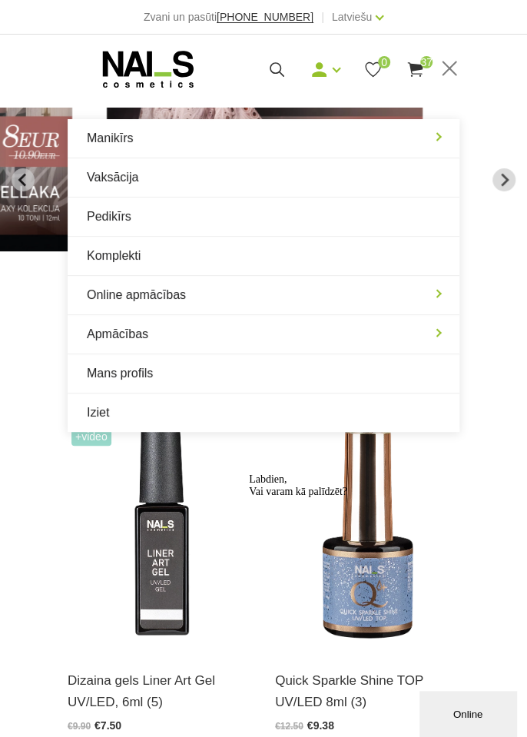
click at [189, 145] on link "Manikīrs" at bounding box center [264, 138] width 392 height 38
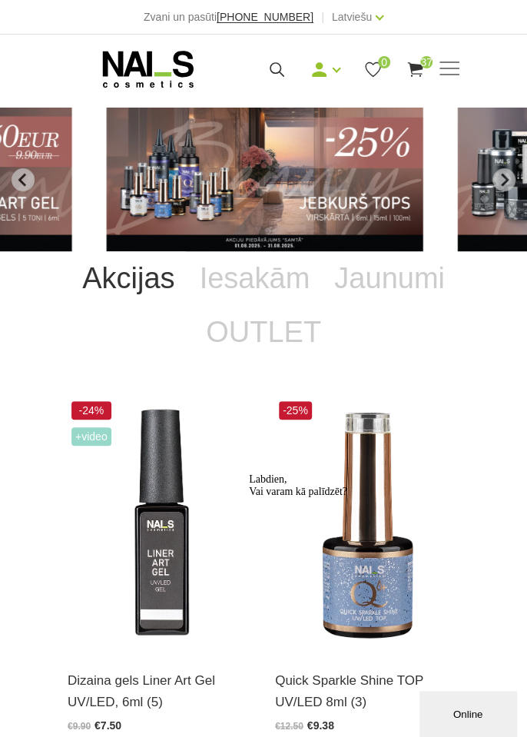
click at [439, 69] on span at bounding box center [449, 69] width 20 height 2
